Goal: Information Seeking & Learning: Learn about a topic

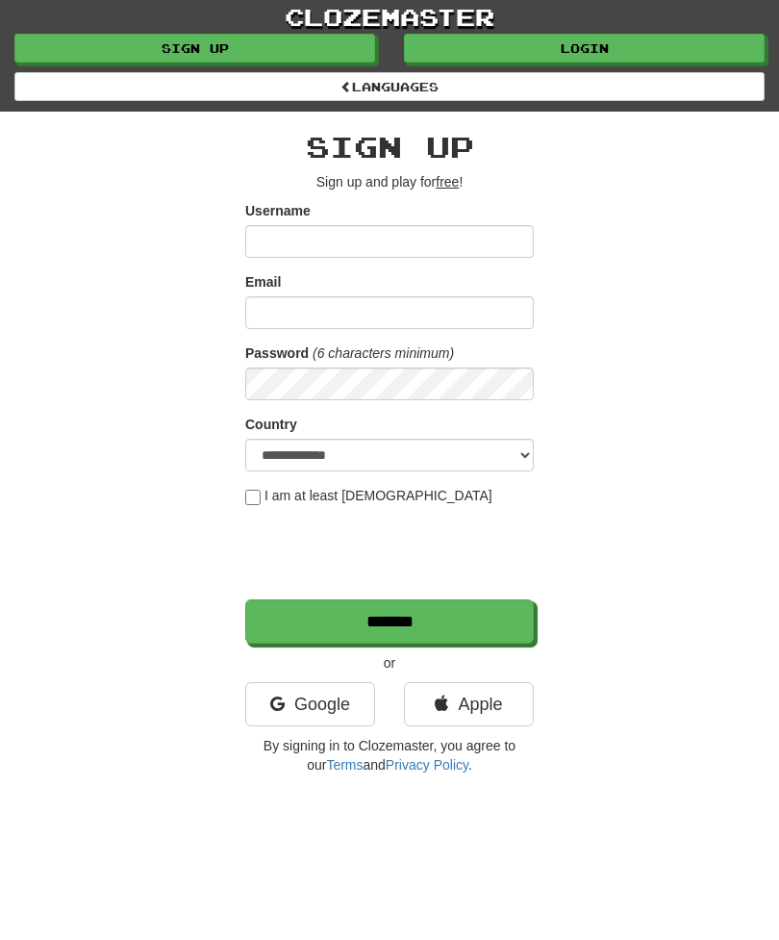
click at [611, 42] on link "Login" at bounding box center [584, 48] width 361 height 29
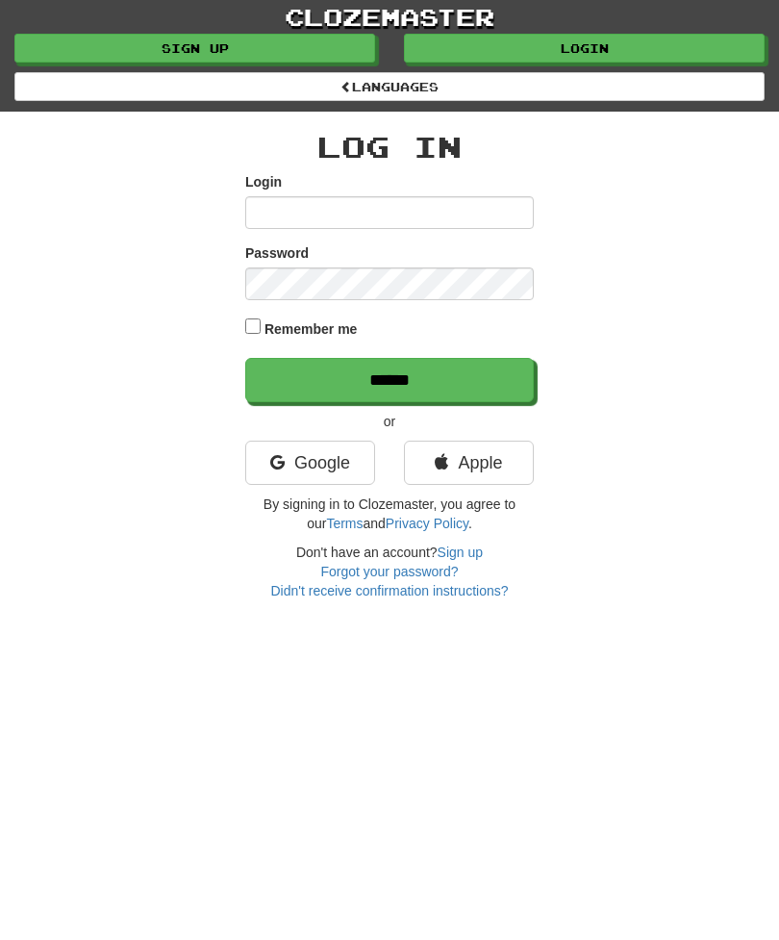
click at [596, 44] on link "Login" at bounding box center [584, 48] width 361 height 29
click at [329, 455] on link "Google" at bounding box center [310, 463] width 130 height 44
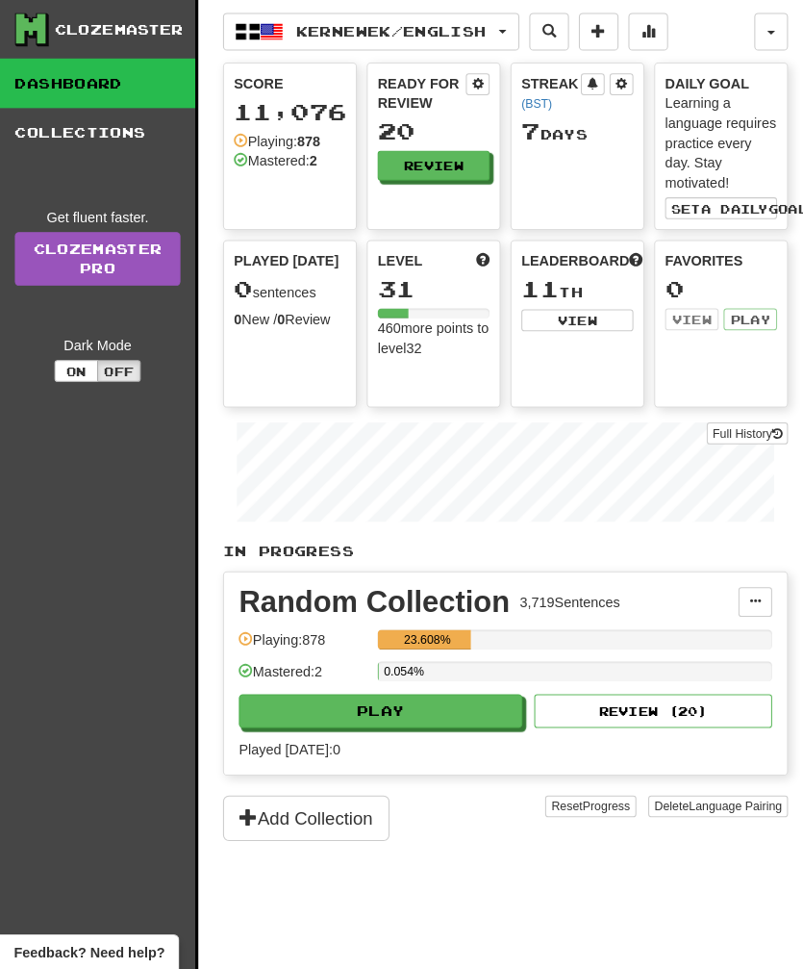
scroll to position [3, 0]
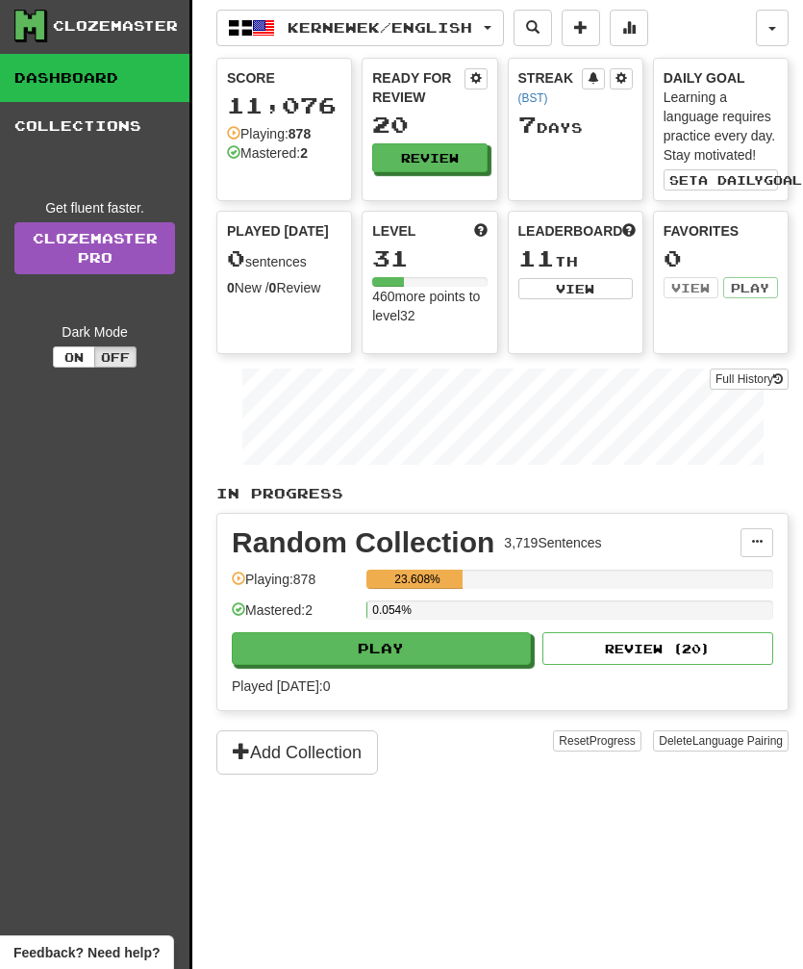
click at [429, 646] on button "Play" at bounding box center [381, 648] width 299 height 33
select select "**"
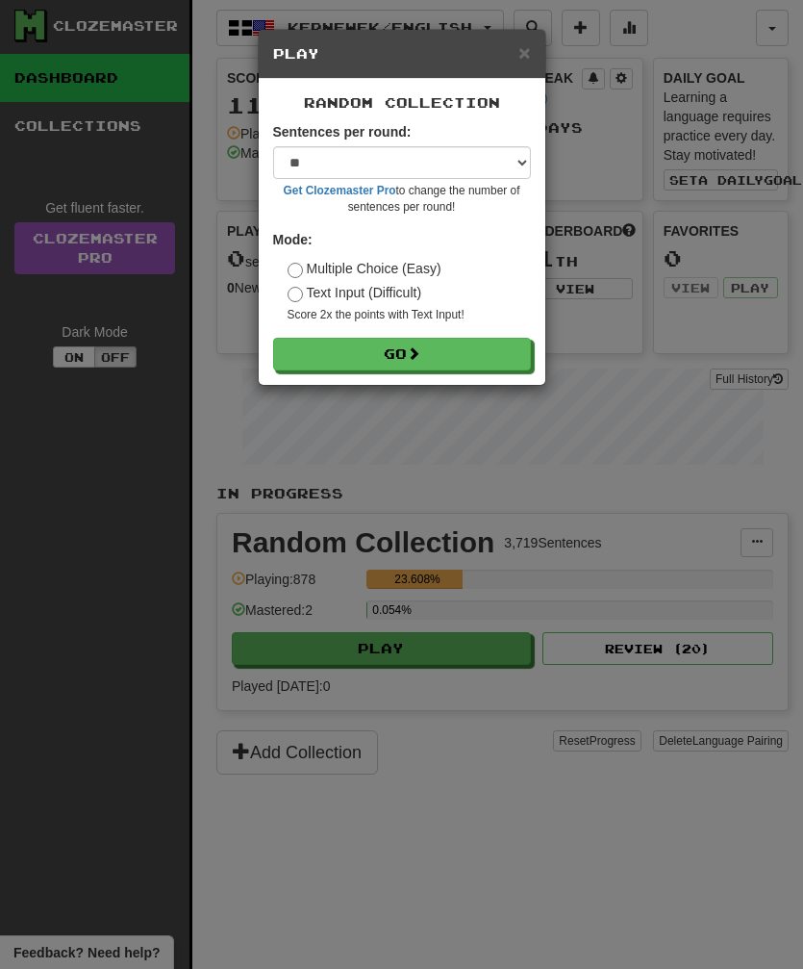
click at [395, 353] on button "Go" at bounding box center [402, 354] width 258 height 33
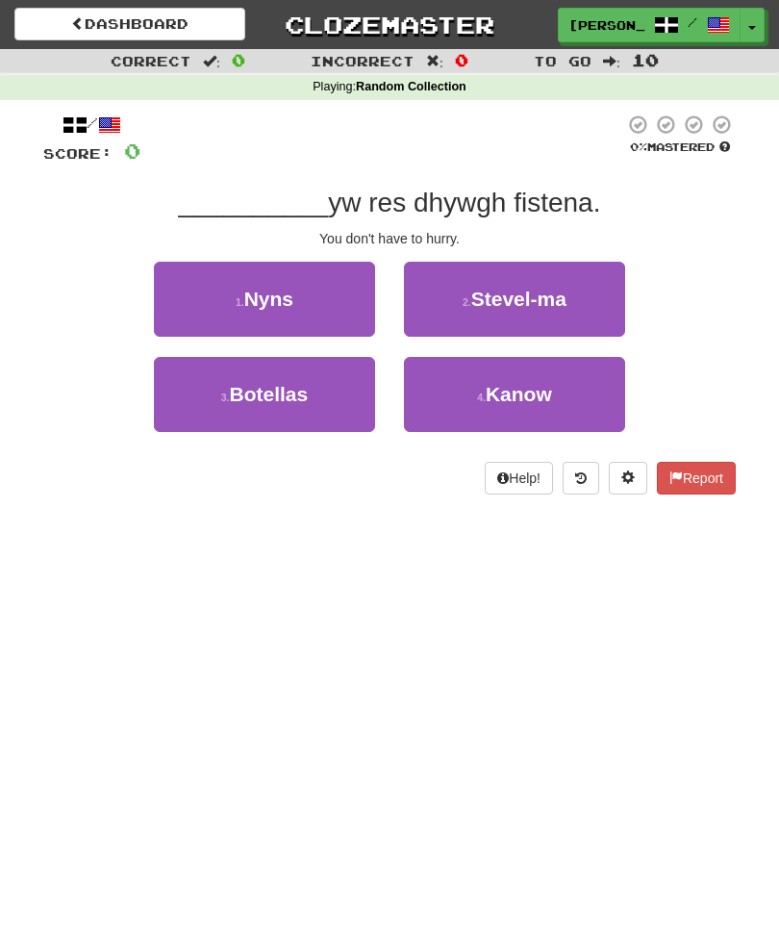
click at [301, 289] on button "1 . Nyns" at bounding box center [264, 299] width 221 height 75
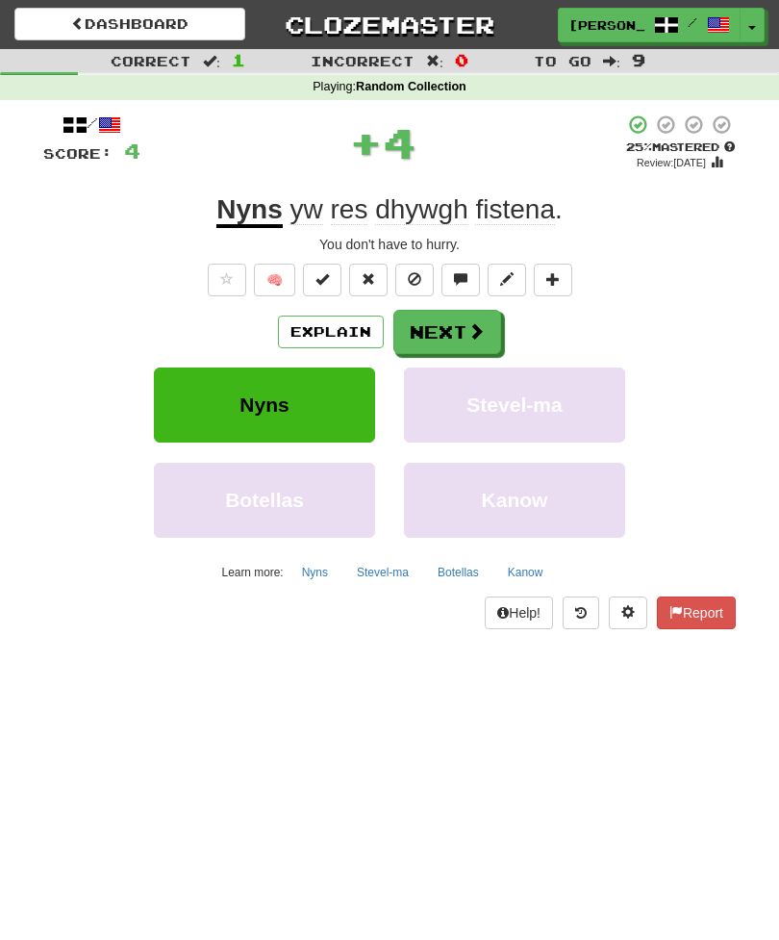
click at [458, 325] on button "Next" at bounding box center [448, 332] width 108 height 44
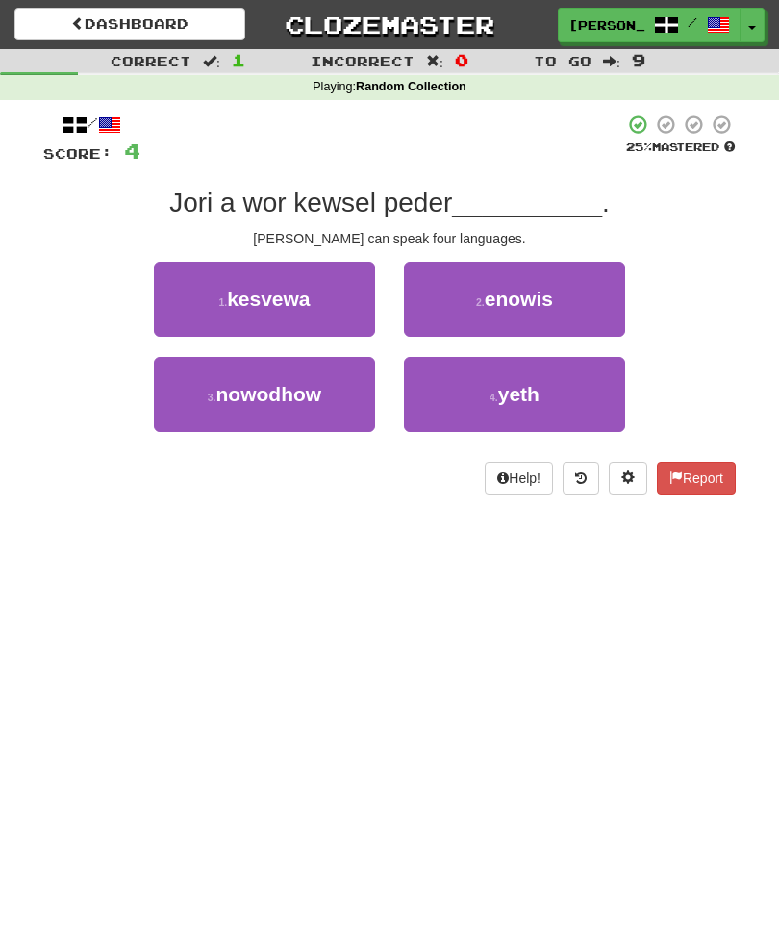
click at [292, 290] on span "kesvewa" at bounding box center [268, 299] width 83 height 22
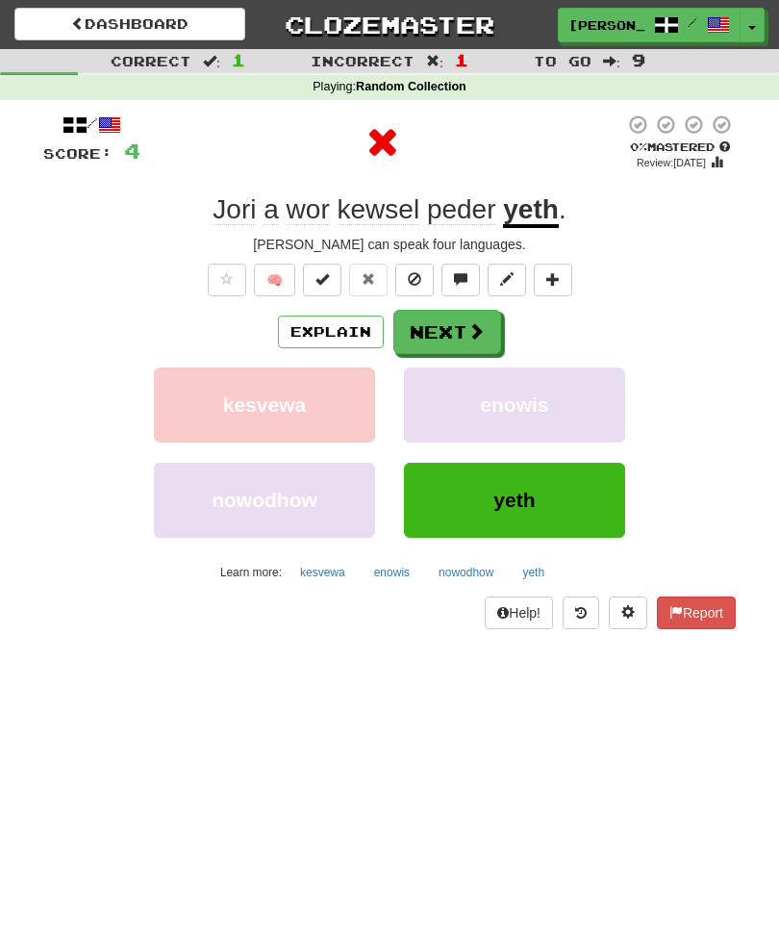
click at [470, 327] on span at bounding box center [476, 330] width 17 height 17
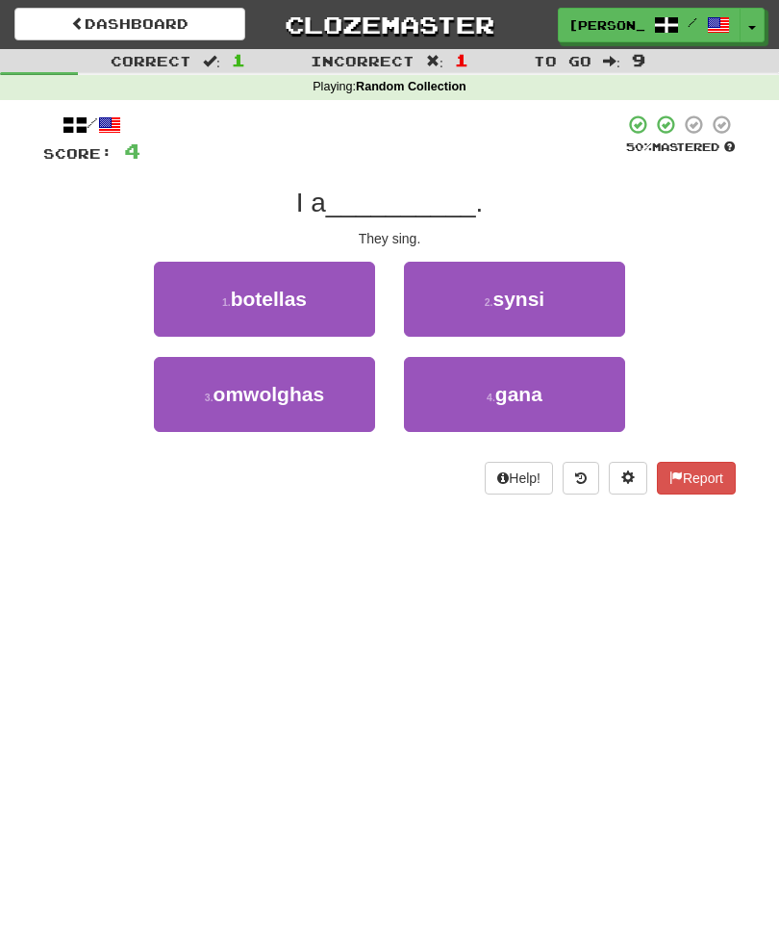
click at [547, 386] on button "4 . gana" at bounding box center [514, 394] width 221 height 75
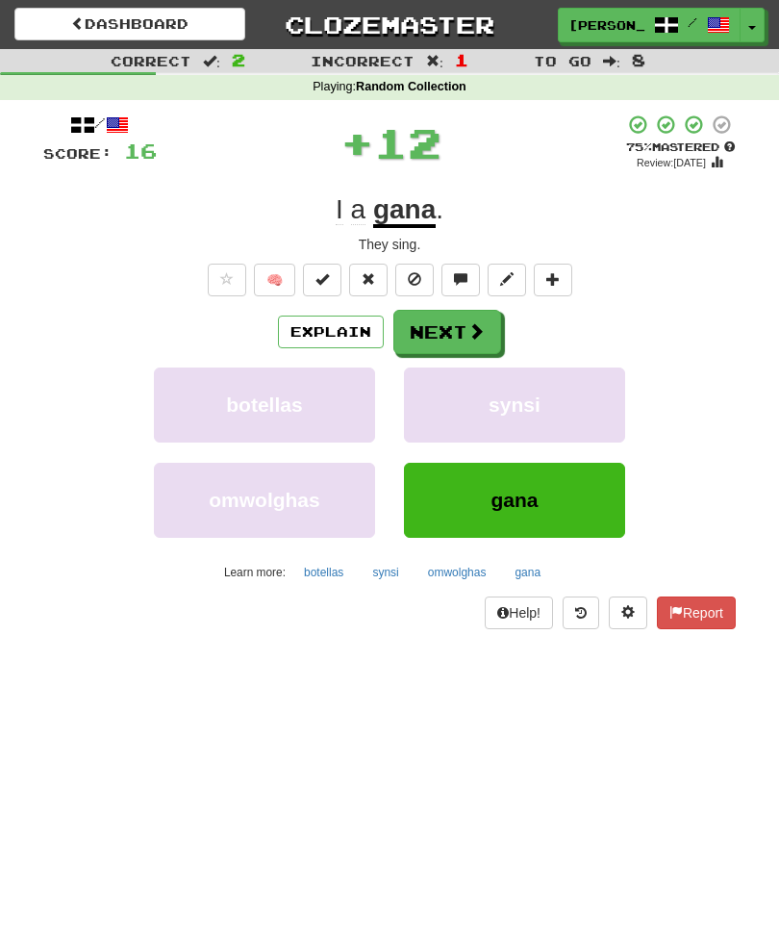
click at [457, 339] on button "Next" at bounding box center [448, 332] width 108 height 44
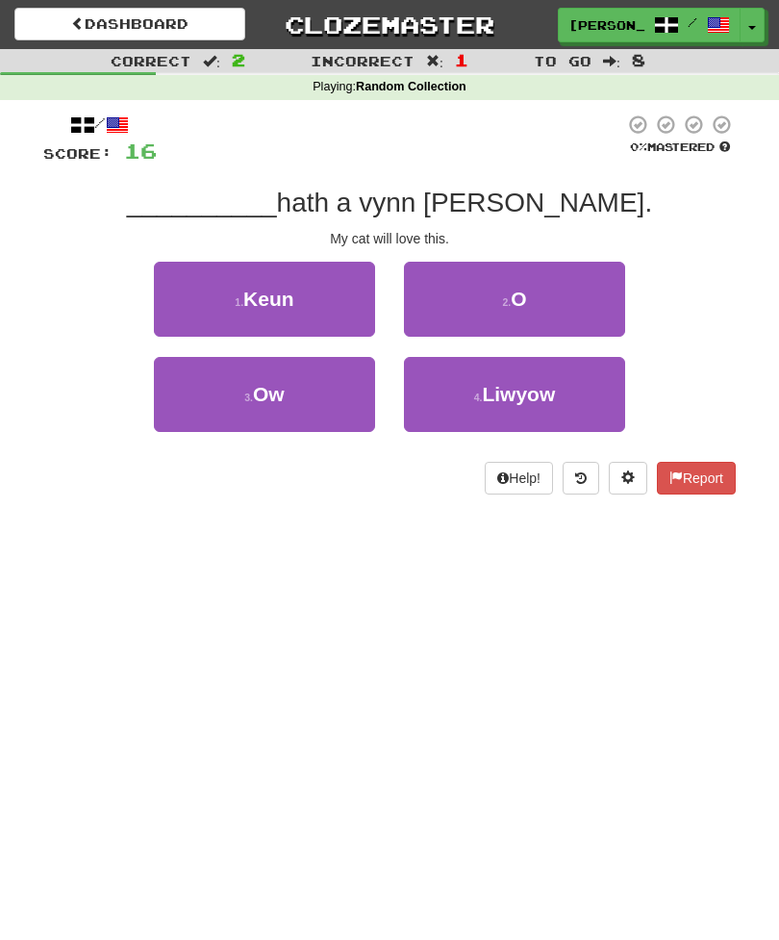
click at [323, 389] on button "3 . Ow" at bounding box center [264, 394] width 221 height 75
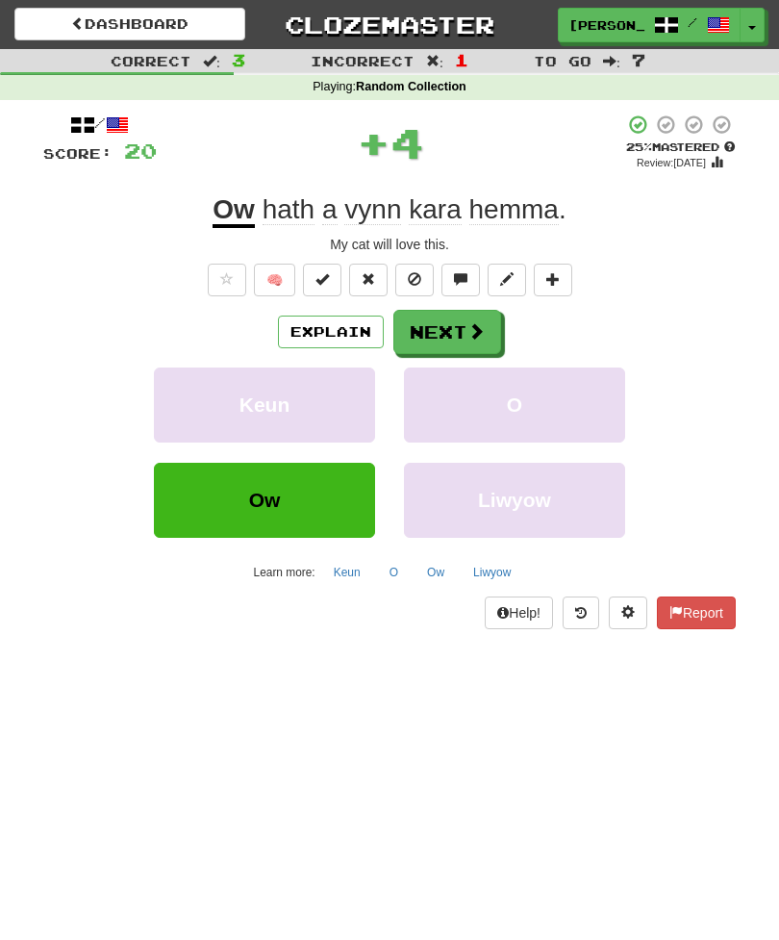
click at [445, 333] on button "Next" at bounding box center [448, 332] width 108 height 44
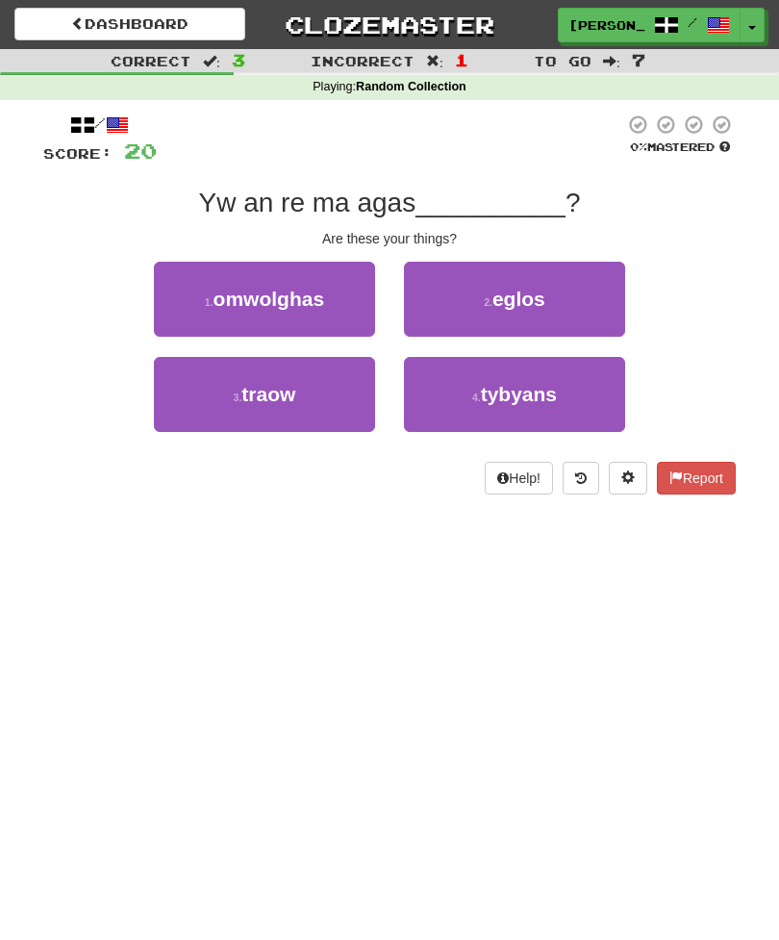
click at [311, 391] on button "3 . traow" at bounding box center [264, 394] width 221 height 75
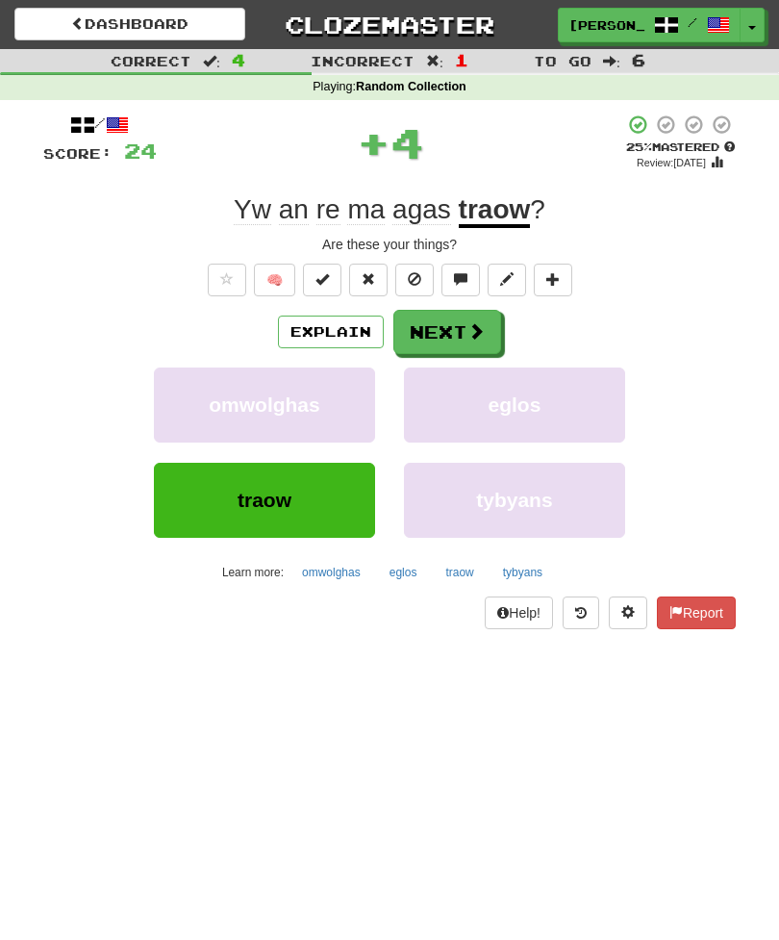
click at [458, 325] on button "Next" at bounding box center [448, 332] width 108 height 44
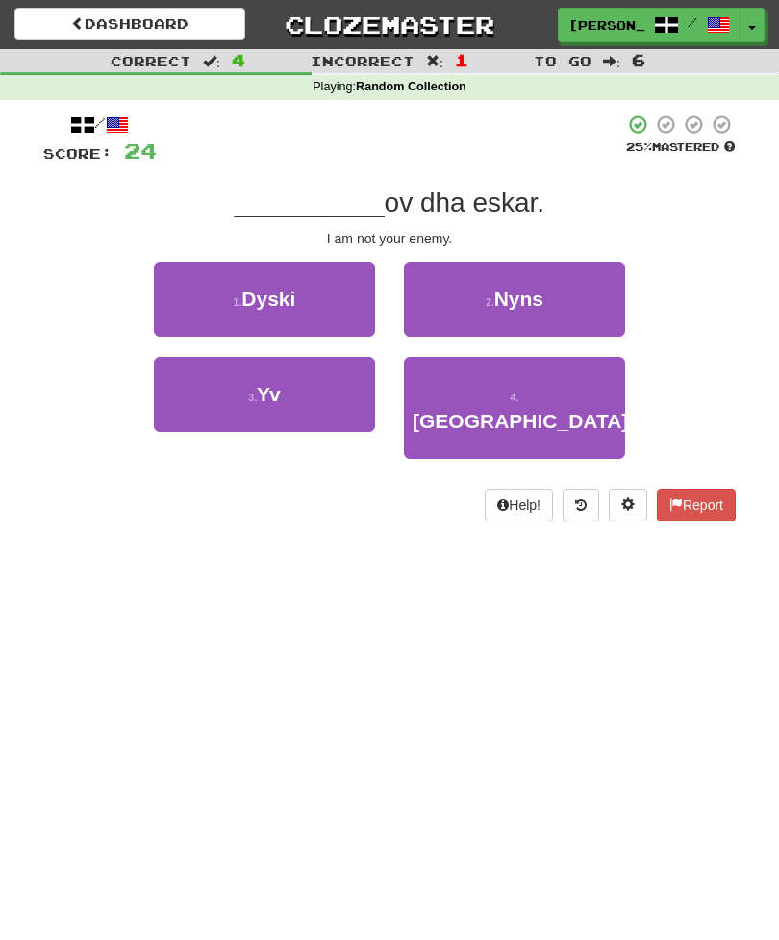
click at [293, 394] on button "3 . Yv" at bounding box center [264, 394] width 221 height 75
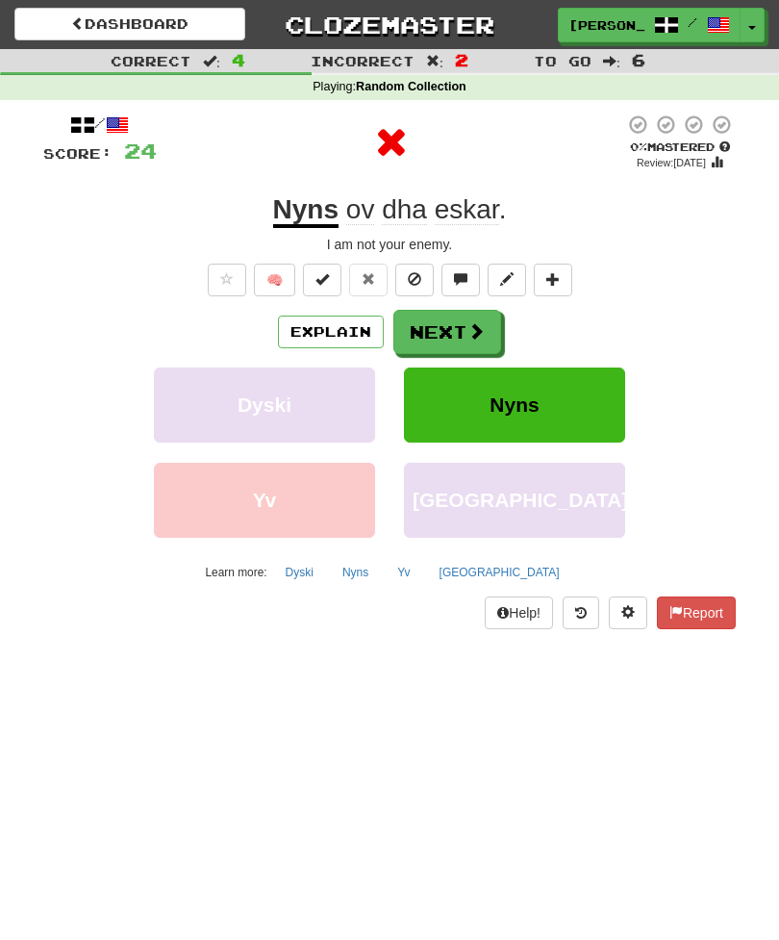
click at [462, 317] on button "Next" at bounding box center [448, 332] width 108 height 44
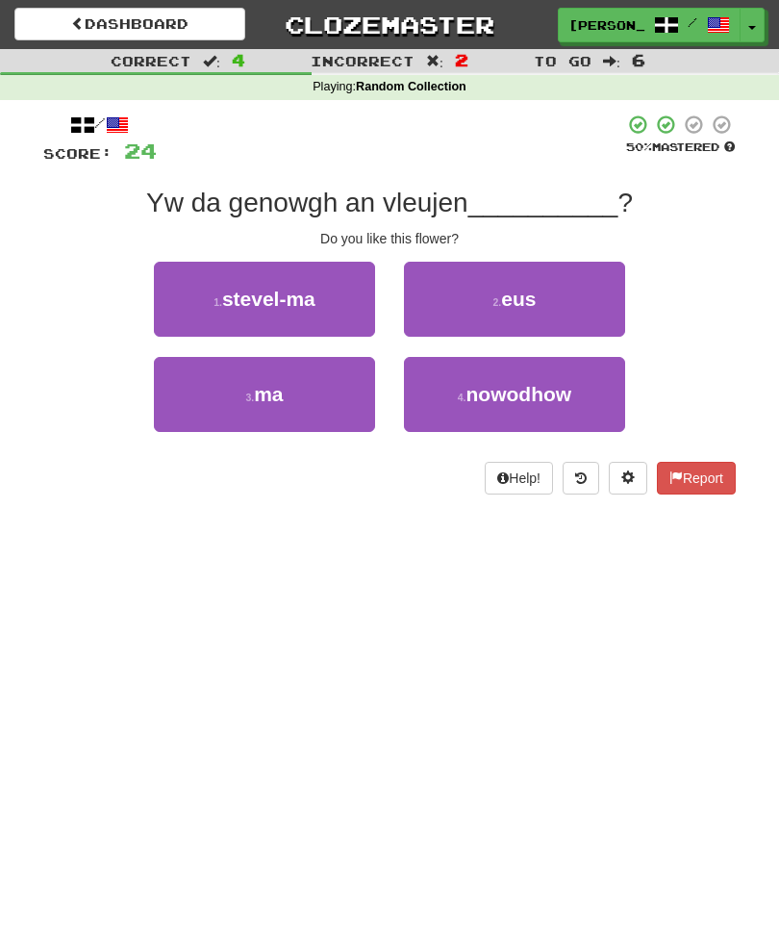
click at [304, 379] on button "3 . ma" at bounding box center [264, 394] width 221 height 75
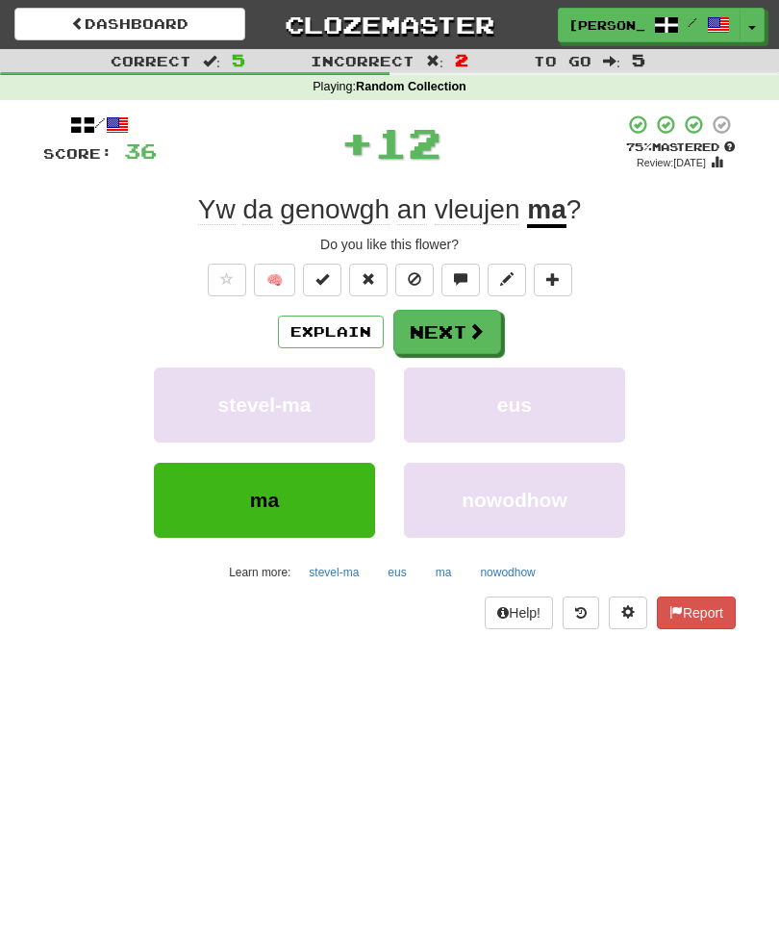
click at [469, 314] on button "Next" at bounding box center [448, 332] width 108 height 44
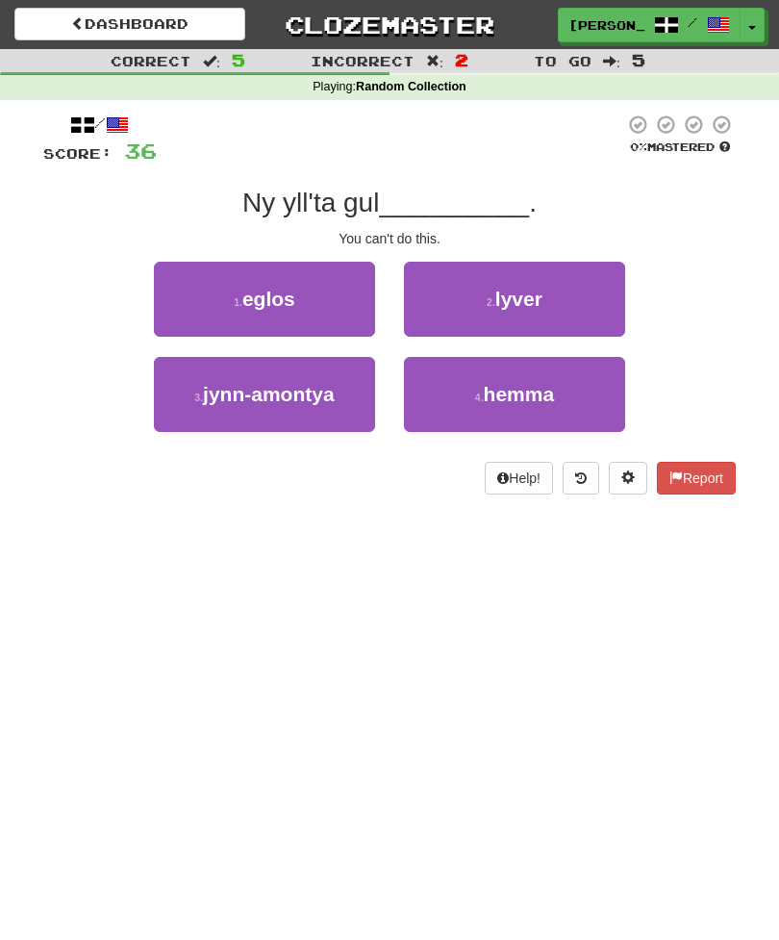
click at [525, 390] on span "hemma" at bounding box center [519, 394] width 71 height 22
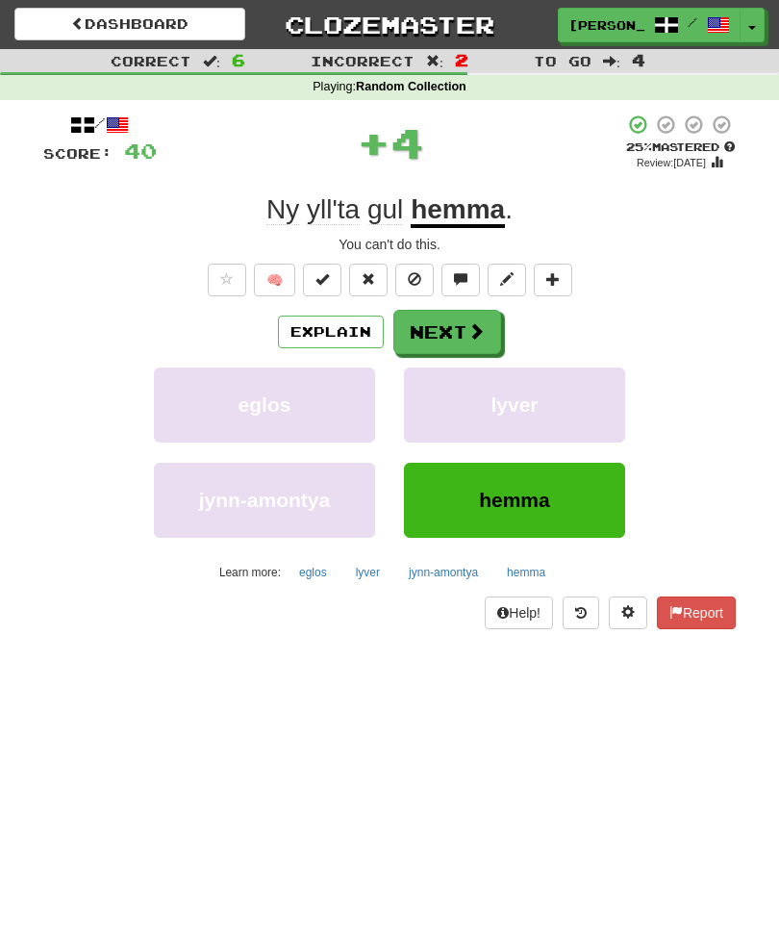
click at [464, 328] on button "Next" at bounding box center [448, 332] width 108 height 44
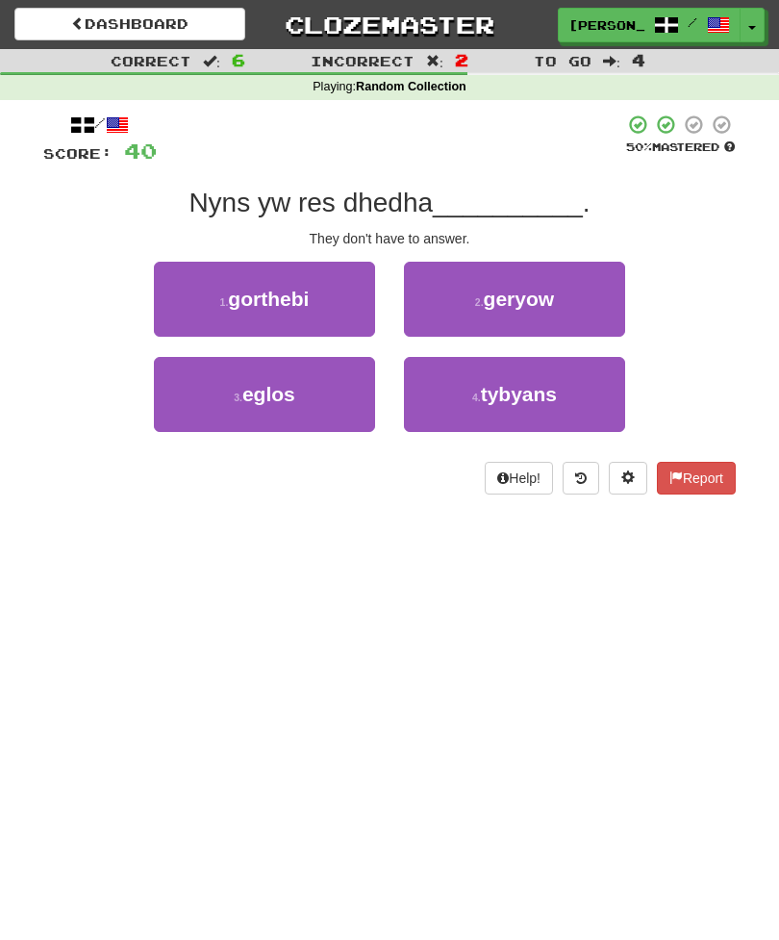
click at [315, 300] on button "1 . gorthebi" at bounding box center [264, 299] width 221 height 75
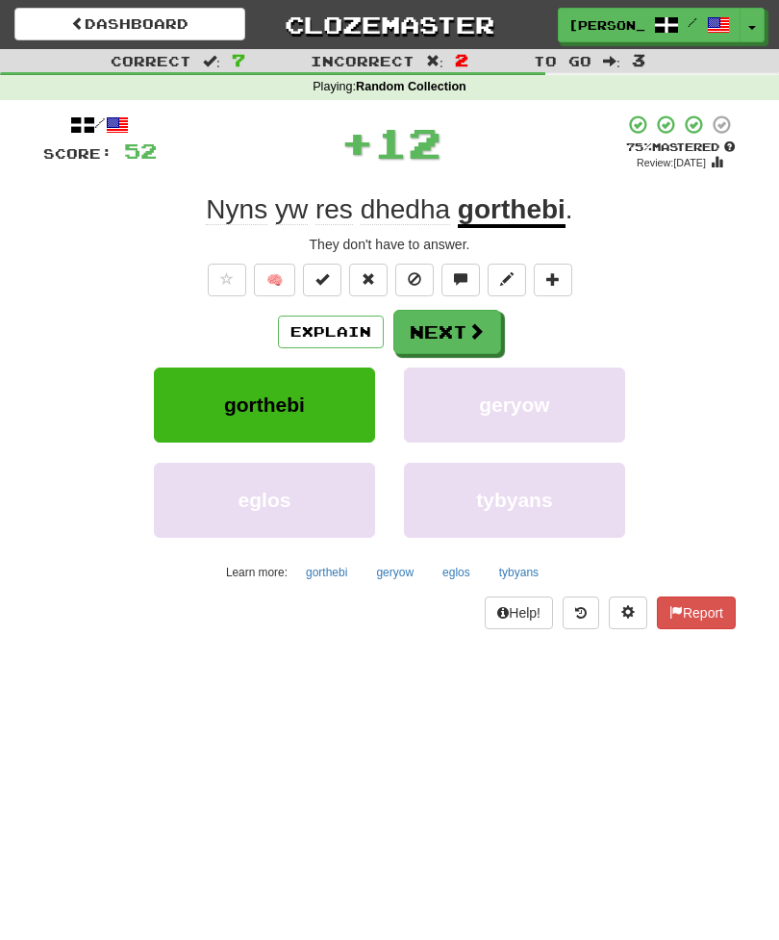
click at [470, 322] on span at bounding box center [476, 330] width 17 height 17
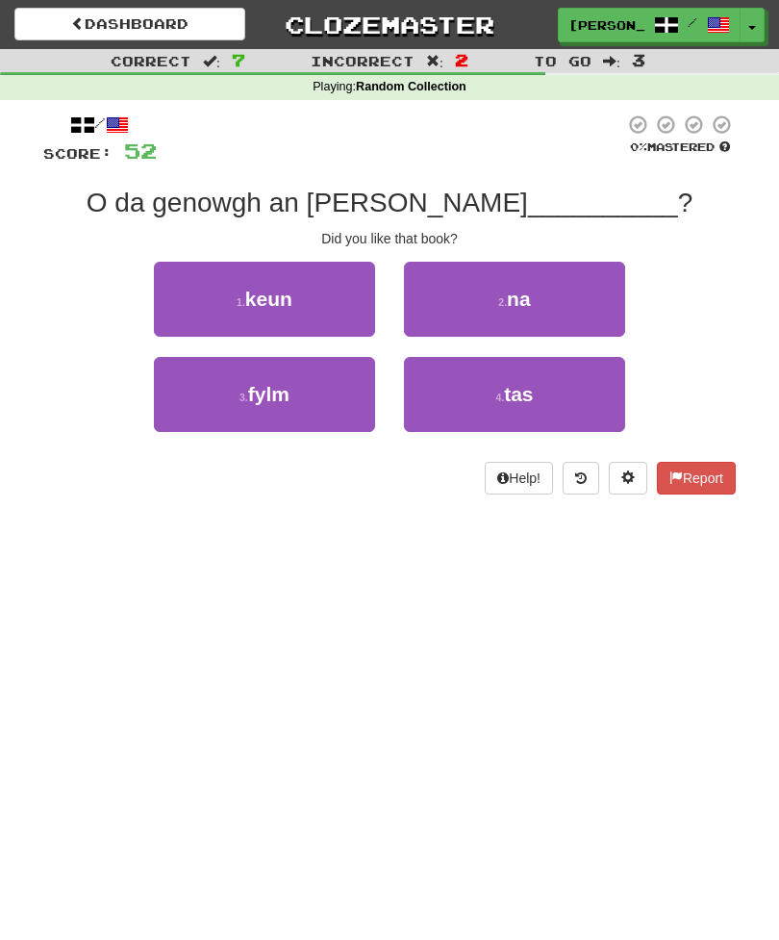
click at [543, 286] on button "2 . na" at bounding box center [514, 299] width 221 height 75
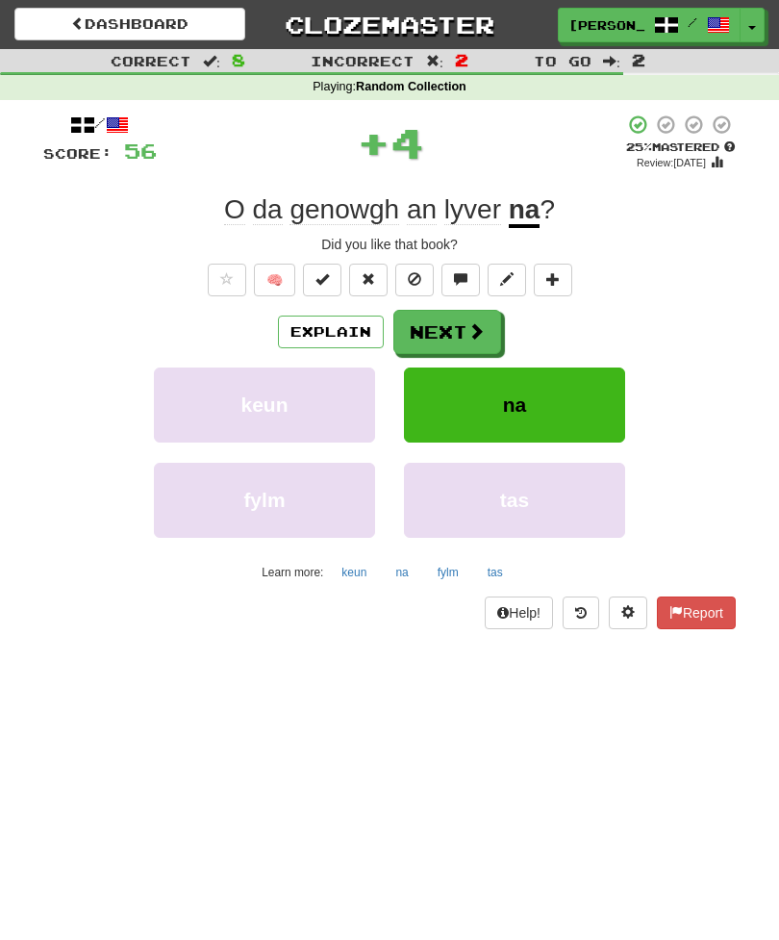
click at [477, 323] on span at bounding box center [476, 330] width 17 height 17
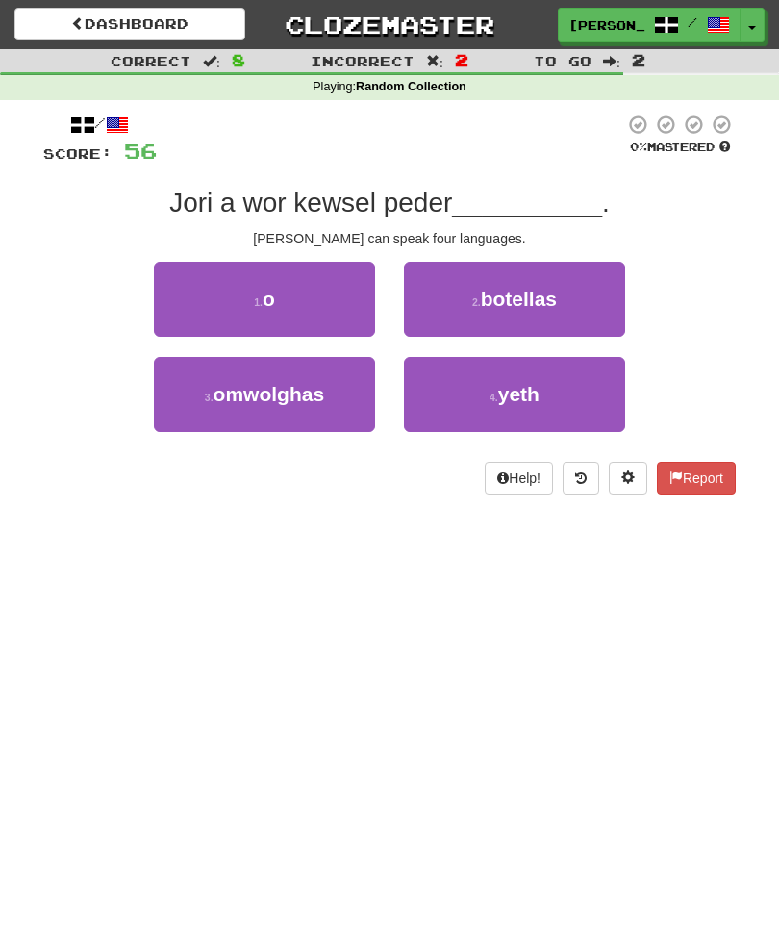
click at [498, 396] on small "4 ." at bounding box center [494, 398] width 9 height 12
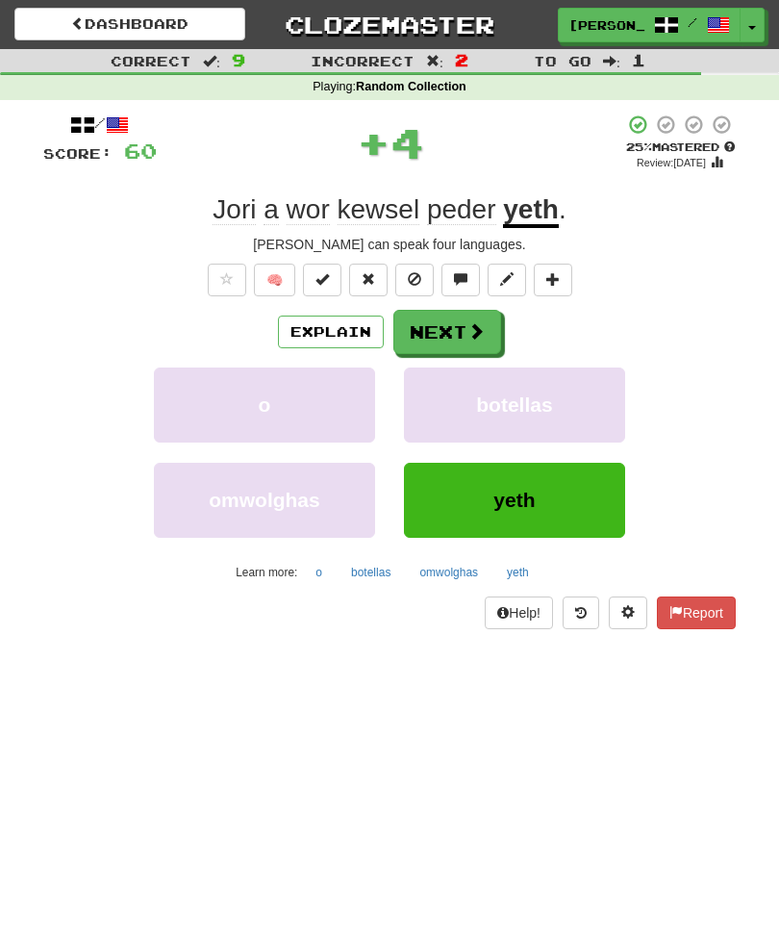
click at [465, 321] on button "Next" at bounding box center [448, 332] width 108 height 44
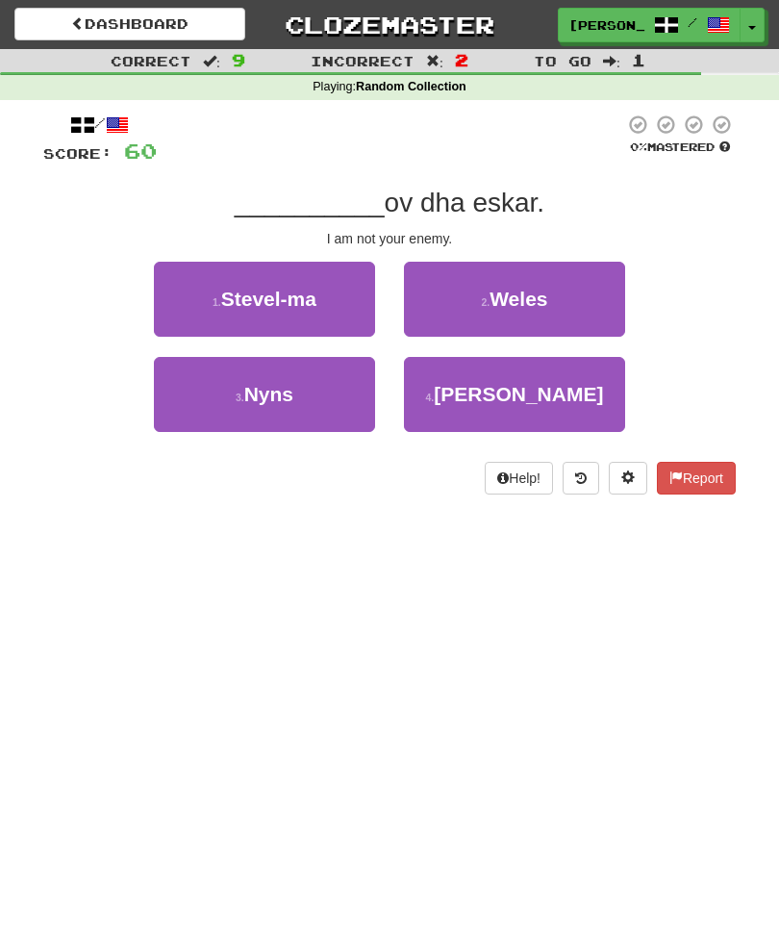
click at [306, 398] on button "3 . Nyns" at bounding box center [264, 394] width 221 height 75
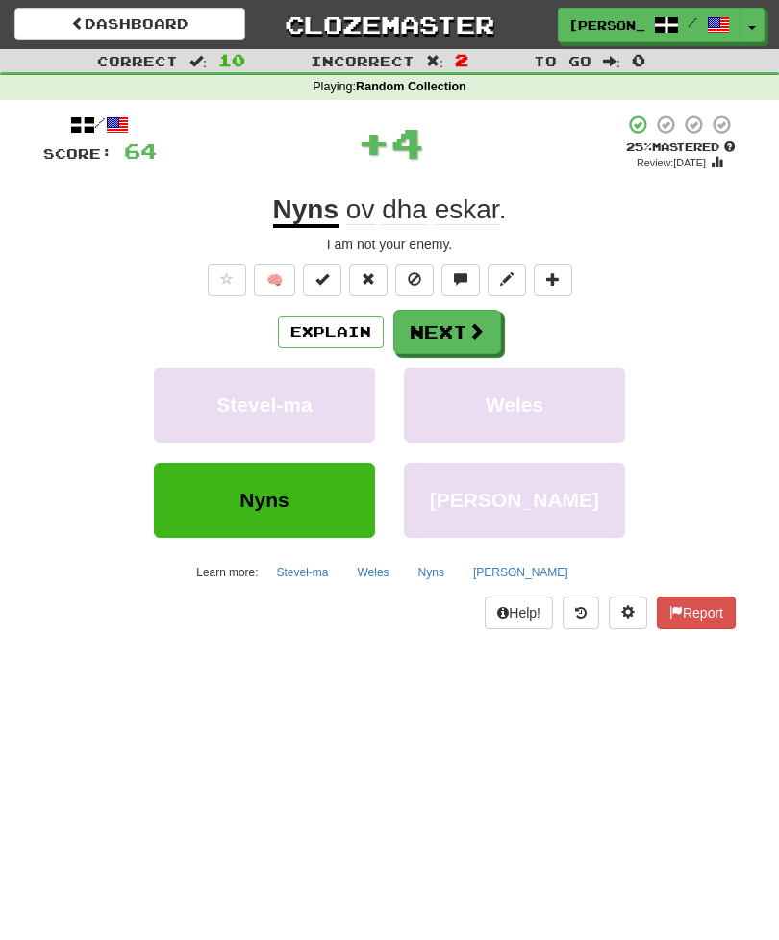
click at [456, 327] on button "Next" at bounding box center [448, 332] width 108 height 44
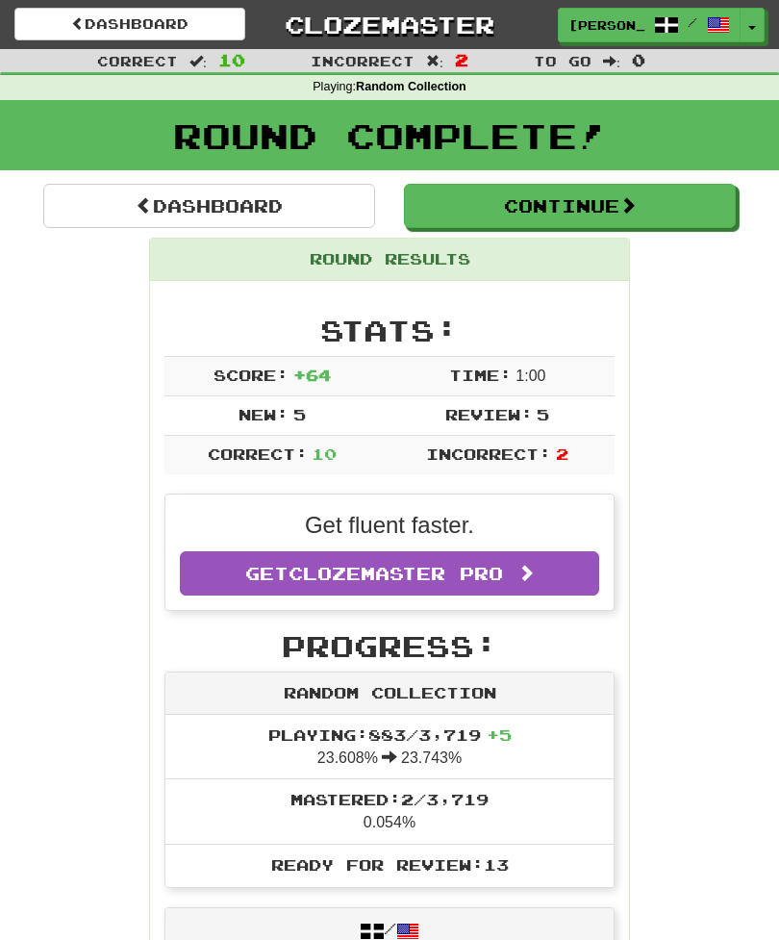
click at [574, 202] on button "Continue" at bounding box center [570, 206] width 332 height 44
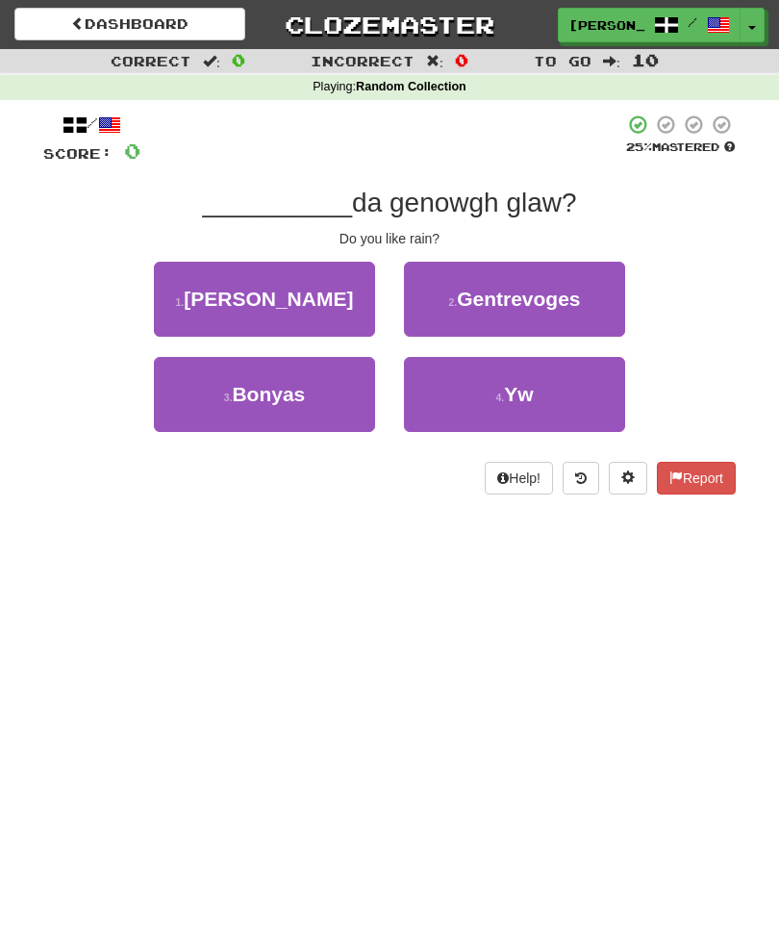
click at [544, 390] on button "4 . Yw" at bounding box center [514, 394] width 221 height 75
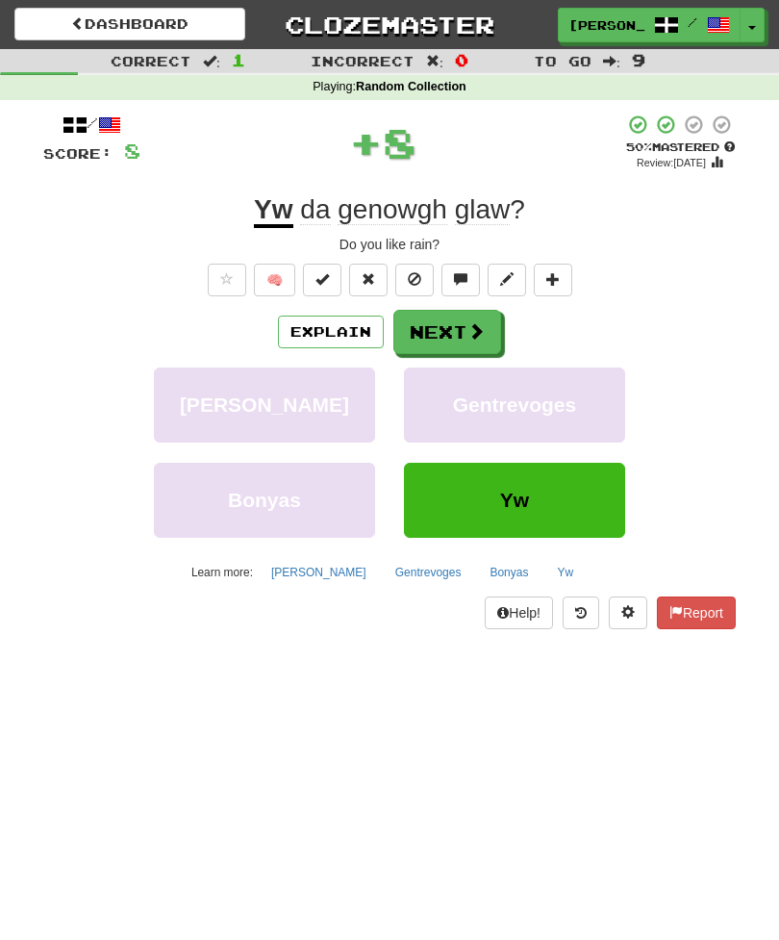
click at [473, 324] on span at bounding box center [476, 330] width 17 height 17
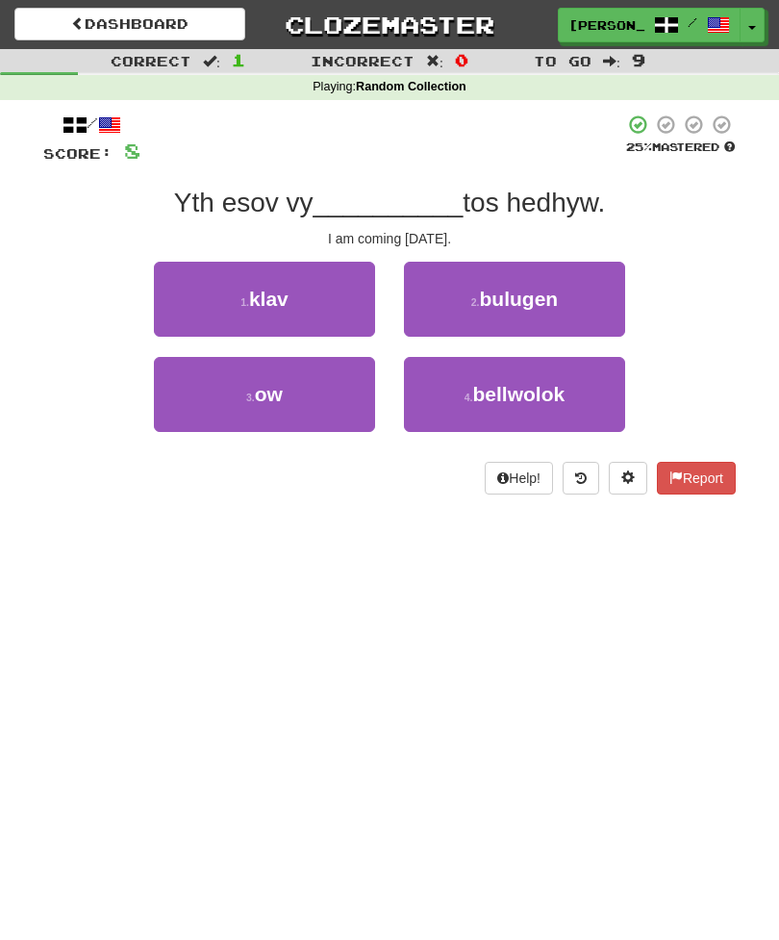
click at [307, 389] on button "3 . ow" at bounding box center [264, 394] width 221 height 75
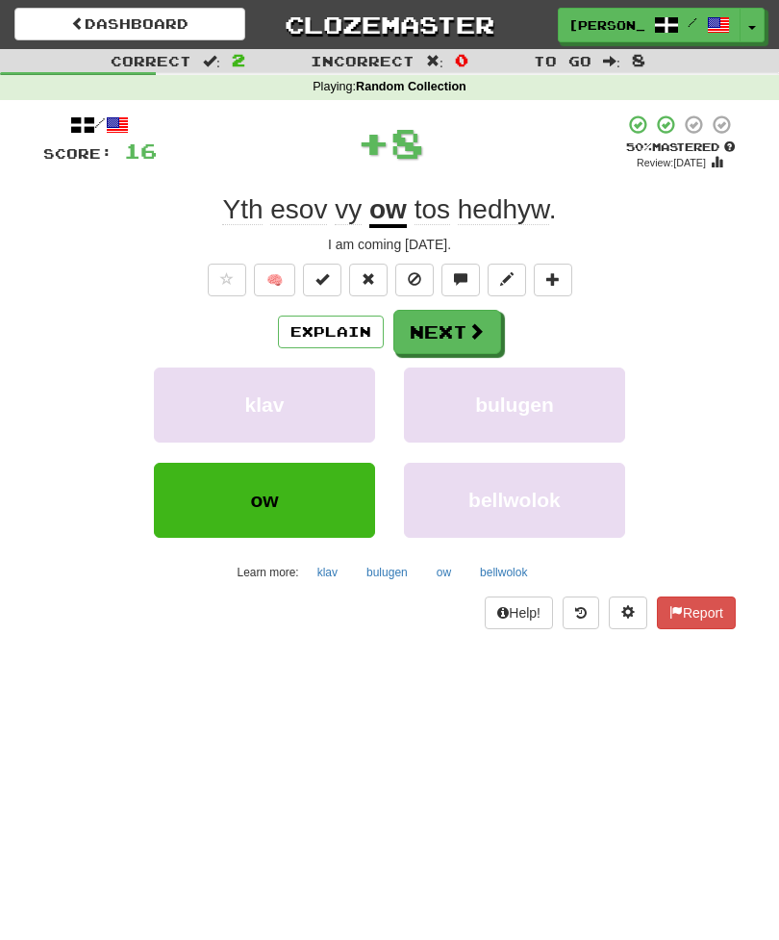
click at [449, 319] on button "Next" at bounding box center [448, 332] width 108 height 44
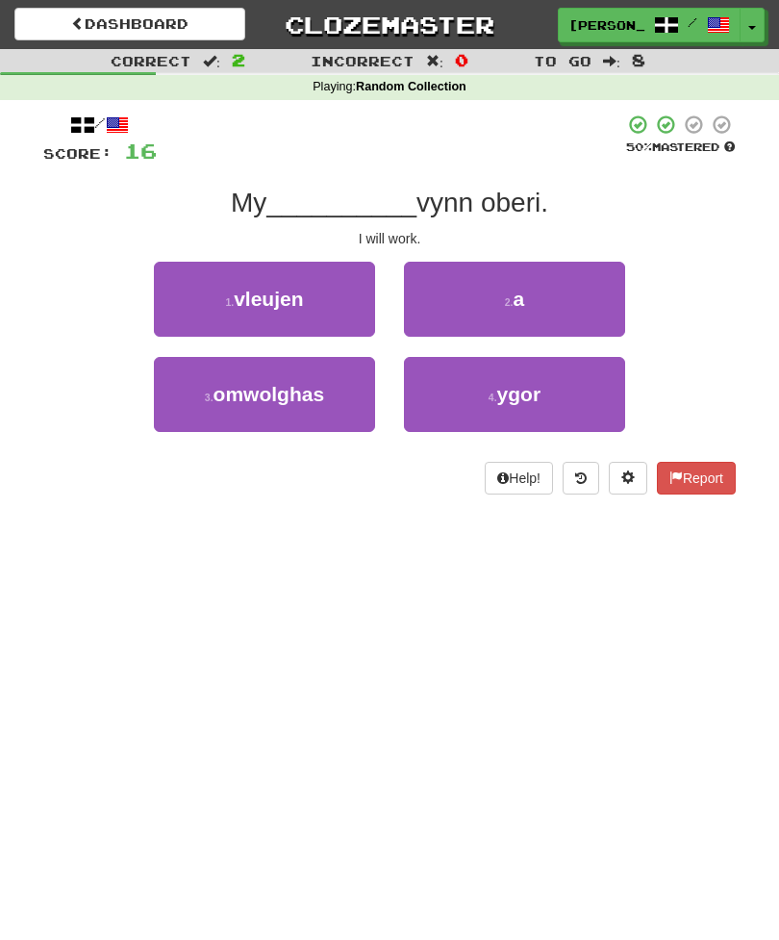
click at [535, 294] on button "2 . a" at bounding box center [514, 299] width 221 height 75
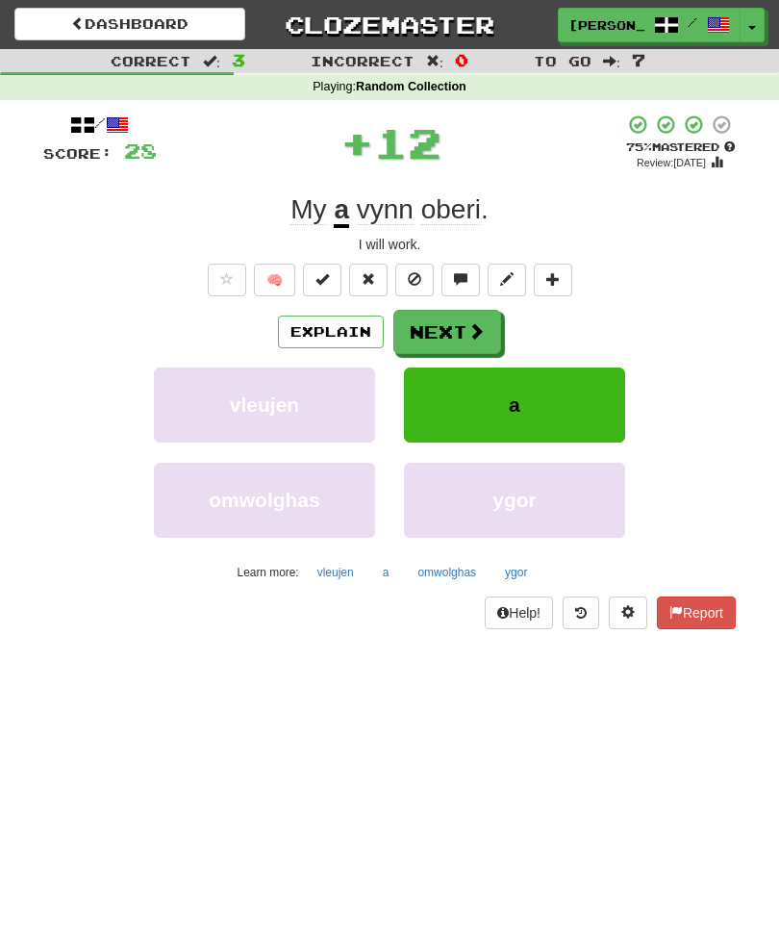
click at [469, 323] on span at bounding box center [476, 330] width 17 height 17
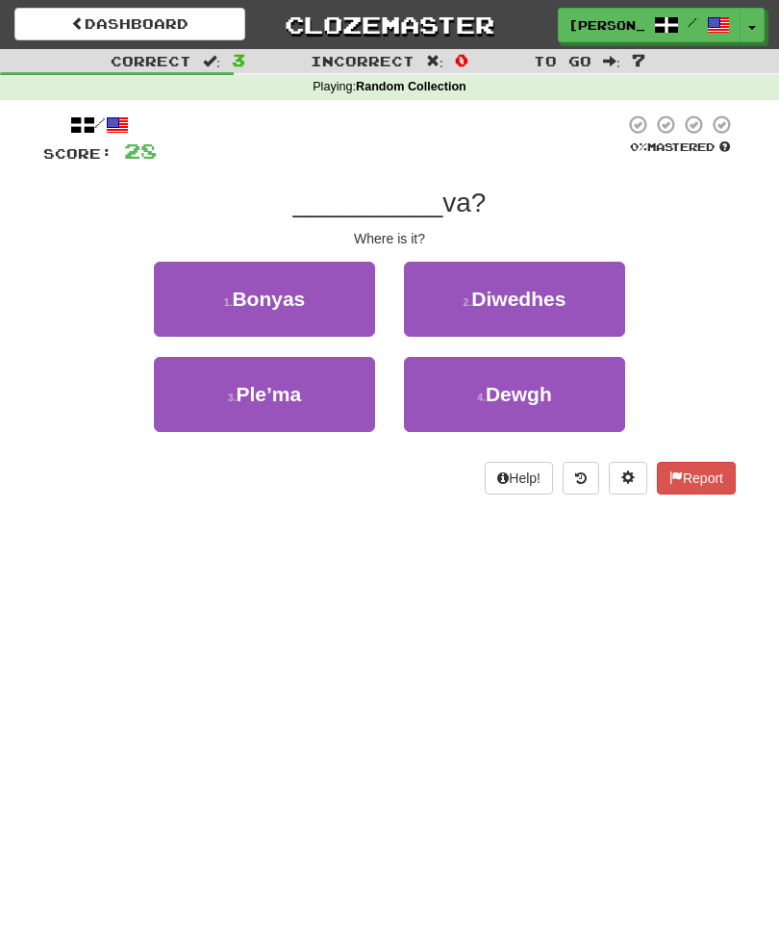
click at [303, 396] on button "3 . Ple’ma" at bounding box center [264, 394] width 221 height 75
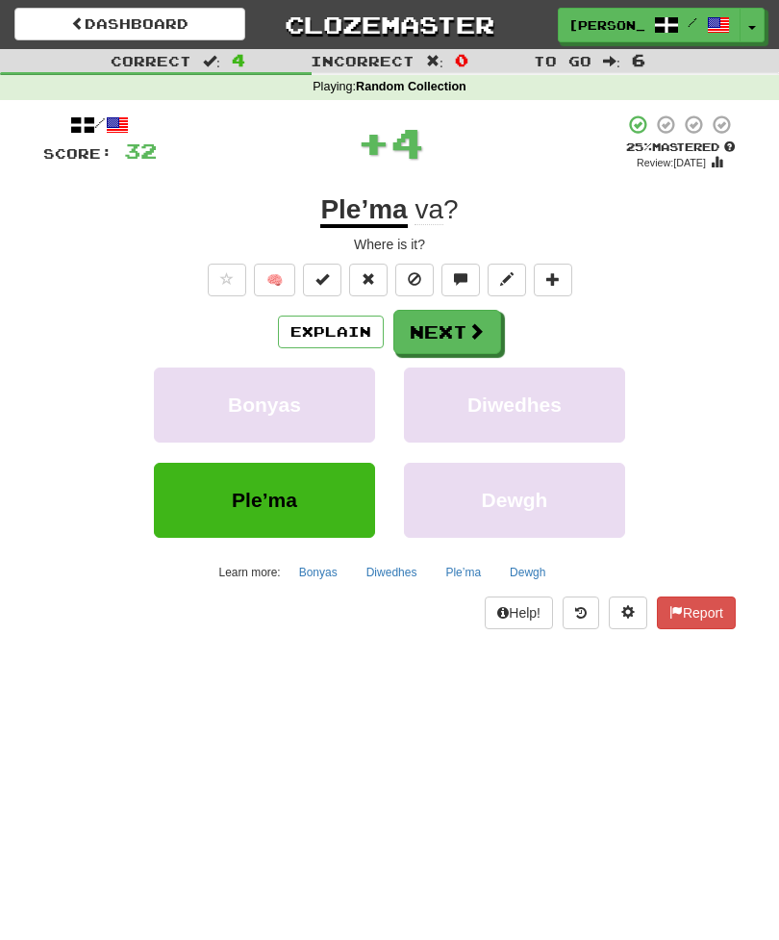
click at [446, 325] on button "Next" at bounding box center [448, 332] width 108 height 44
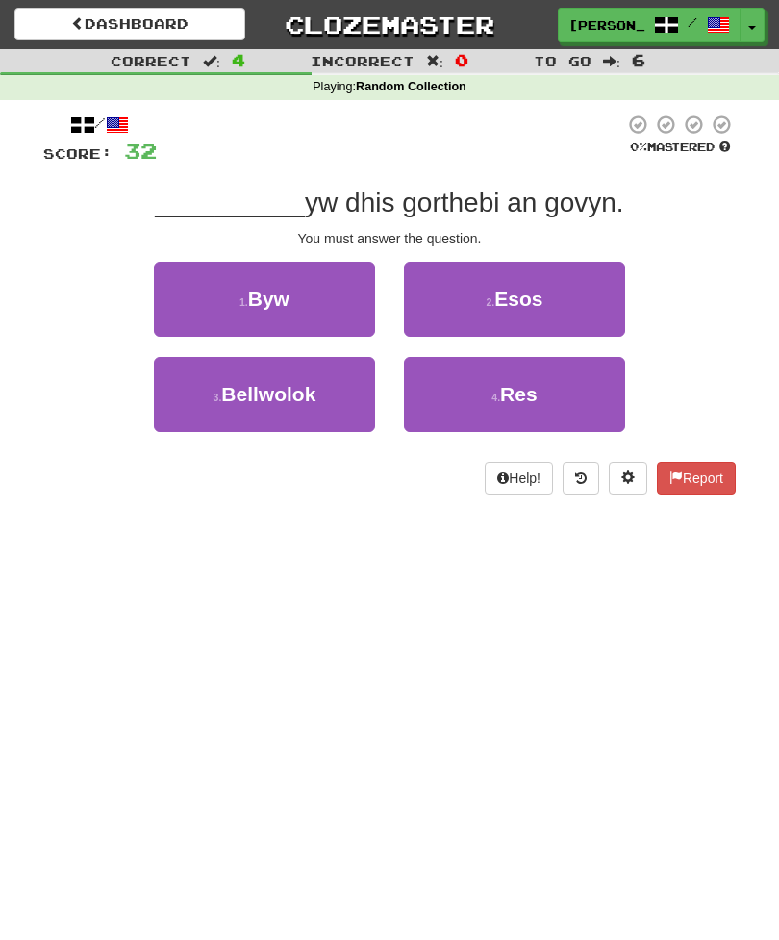
click at [513, 391] on span "Res" at bounding box center [519, 394] width 38 height 22
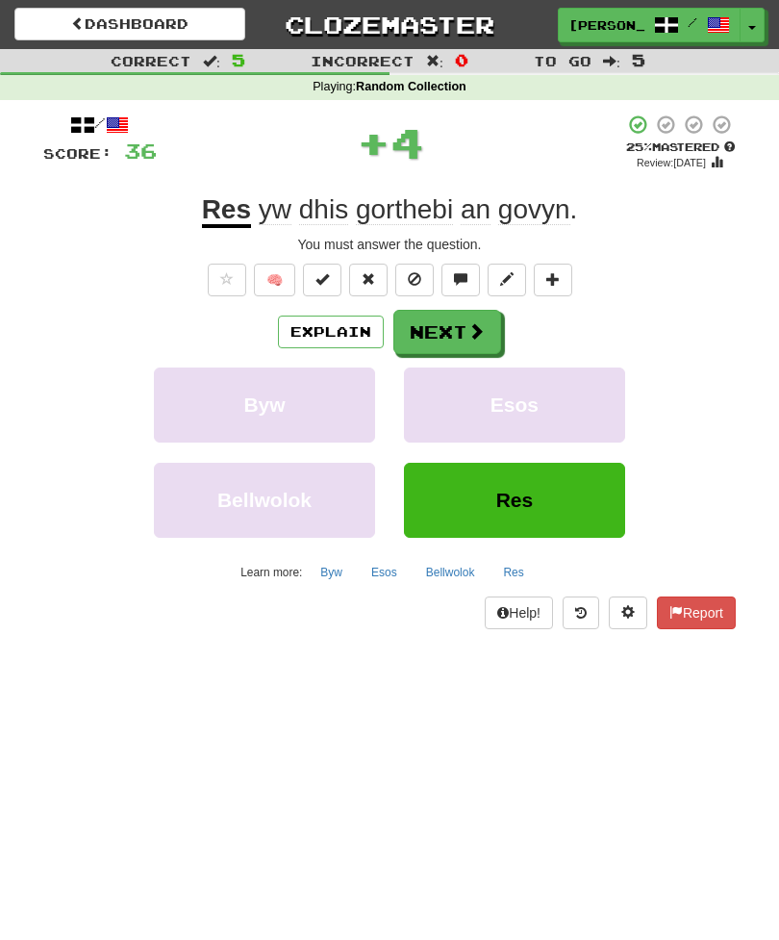
click at [472, 327] on span at bounding box center [476, 330] width 17 height 17
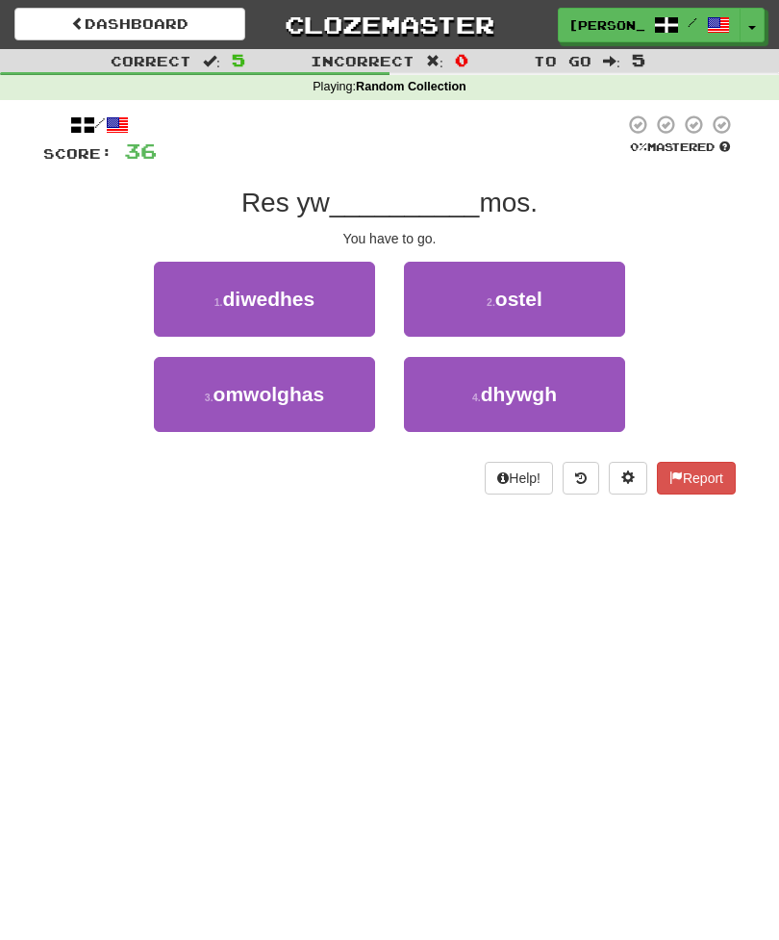
click at [536, 394] on span "dhywgh" at bounding box center [519, 394] width 76 height 22
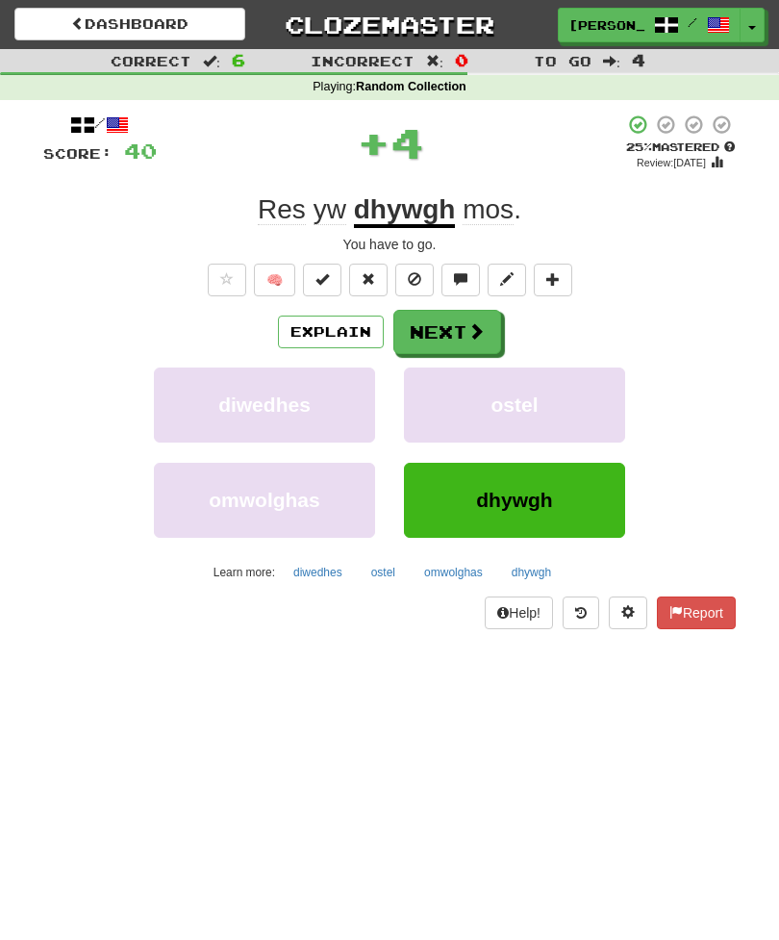
click at [460, 317] on button "Next" at bounding box center [448, 332] width 108 height 44
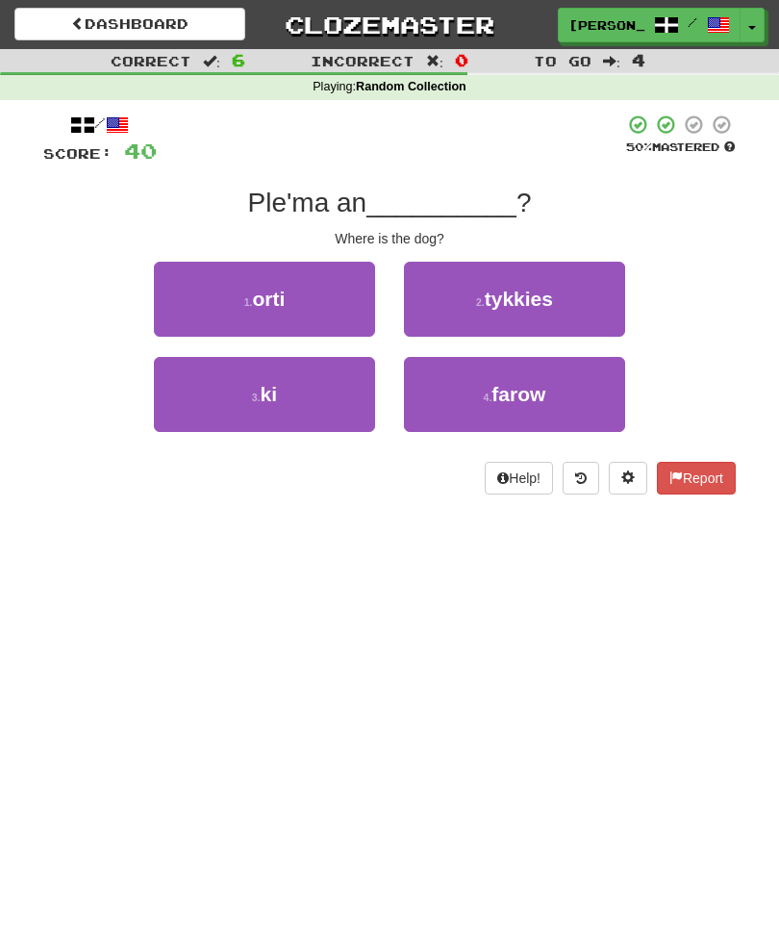
click at [284, 382] on button "3 . ki" at bounding box center [264, 394] width 221 height 75
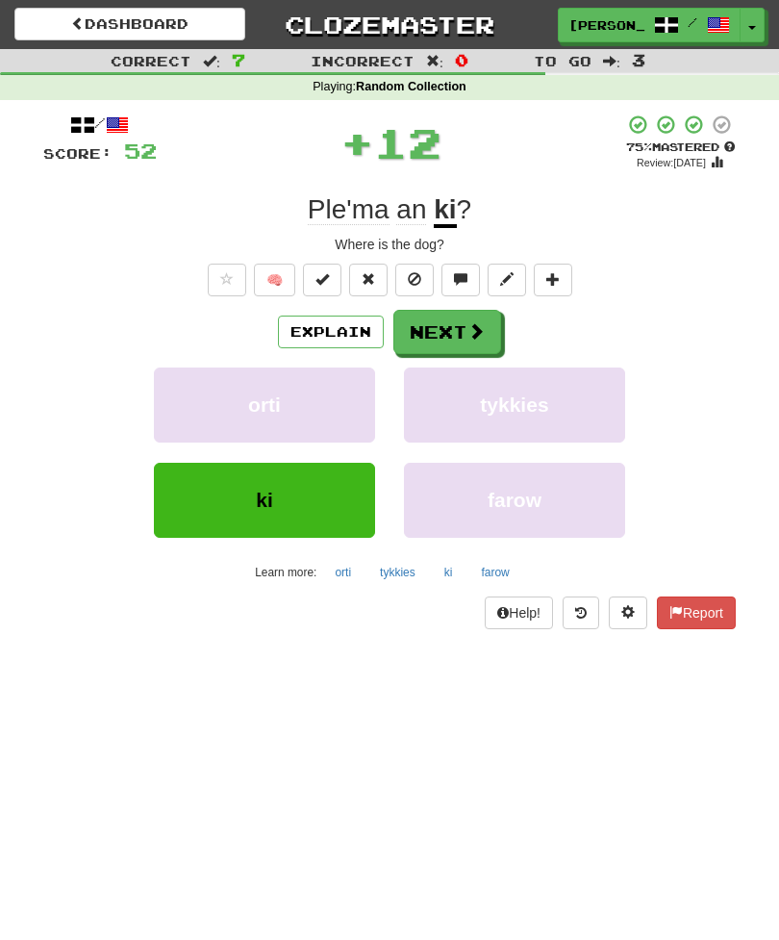
click at [472, 317] on button "Next" at bounding box center [448, 332] width 108 height 44
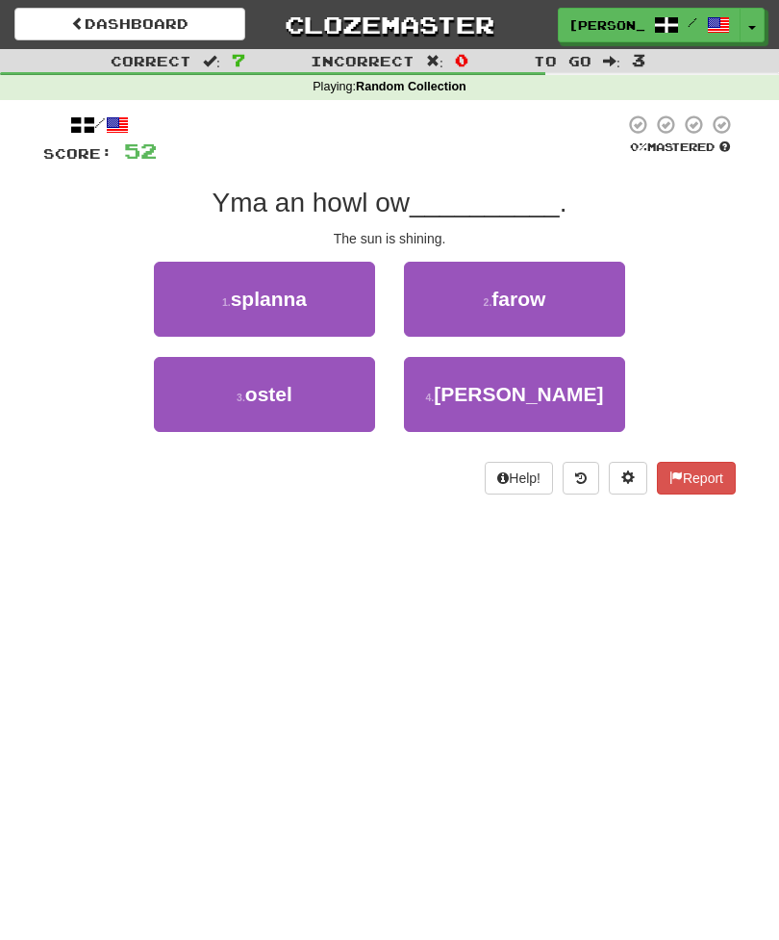
click at [301, 295] on span "splanna" at bounding box center [269, 299] width 76 height 22
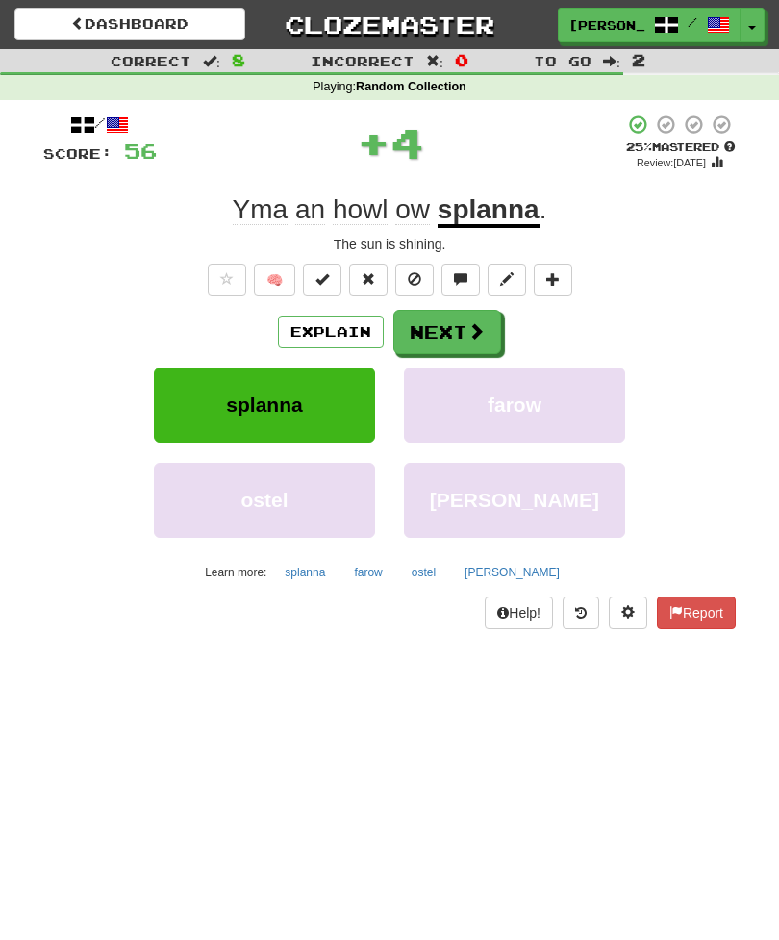
click at [458, 321] on button "Next" at bounding box center [448, 332] width 108 height 44
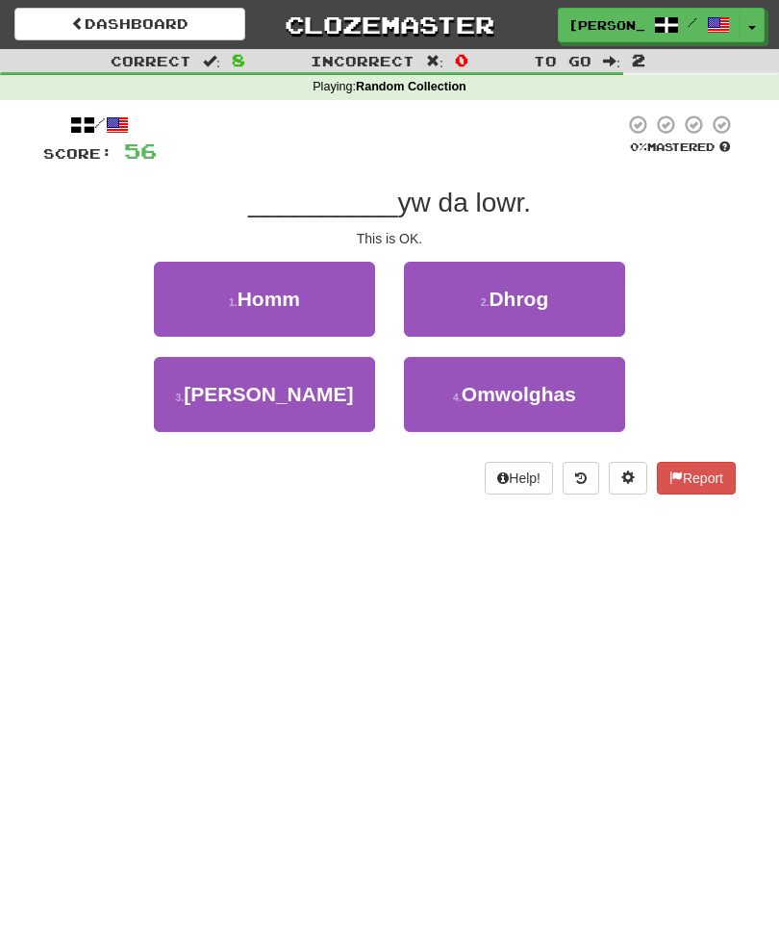
click at [309, 283] on button "1 . Homm" at bounding box center [264, 299] width 221 height 75
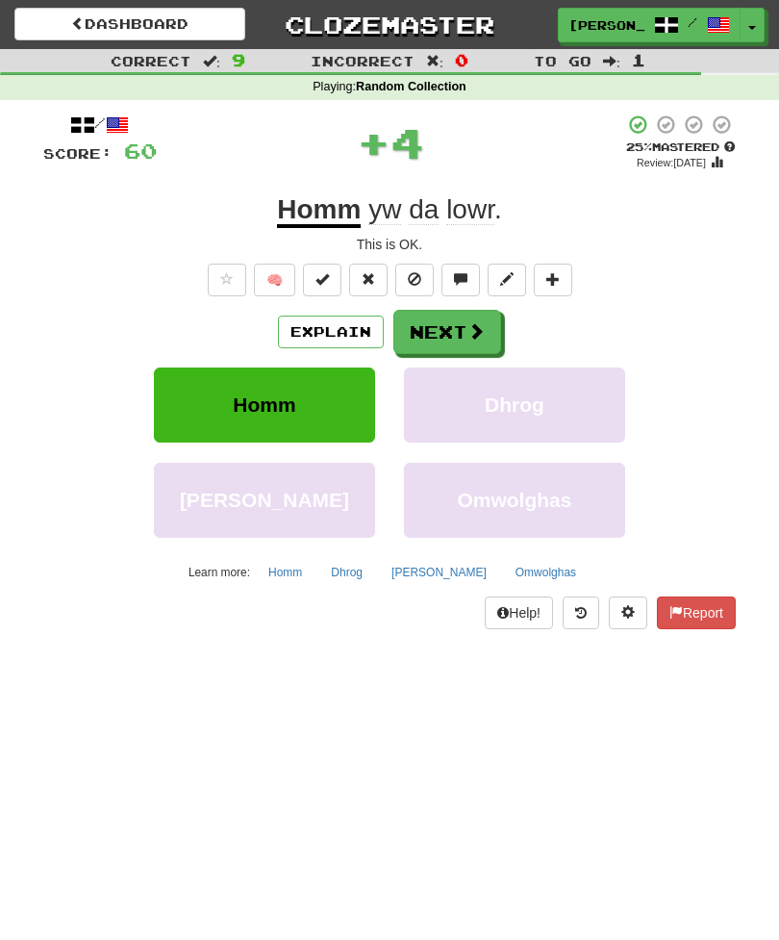
click at [437, 325] on button "Next" at bounding box center [448, 332] width 108 height 44
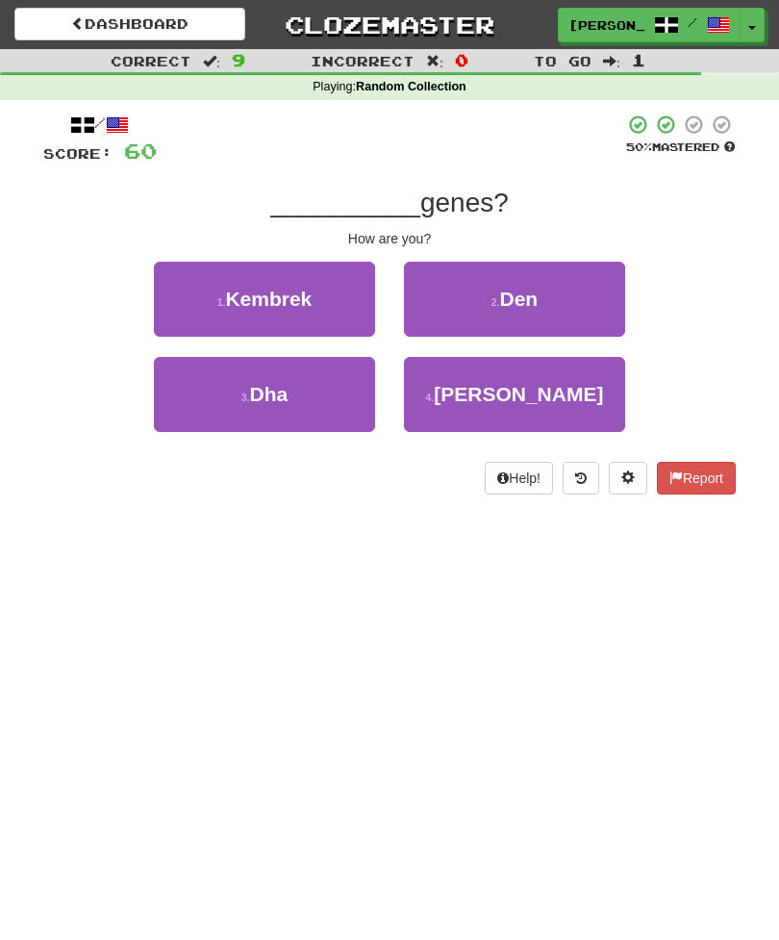
click at [510, 383] on span "Fatla" at bounding box center [518, 394] width 169 height 22
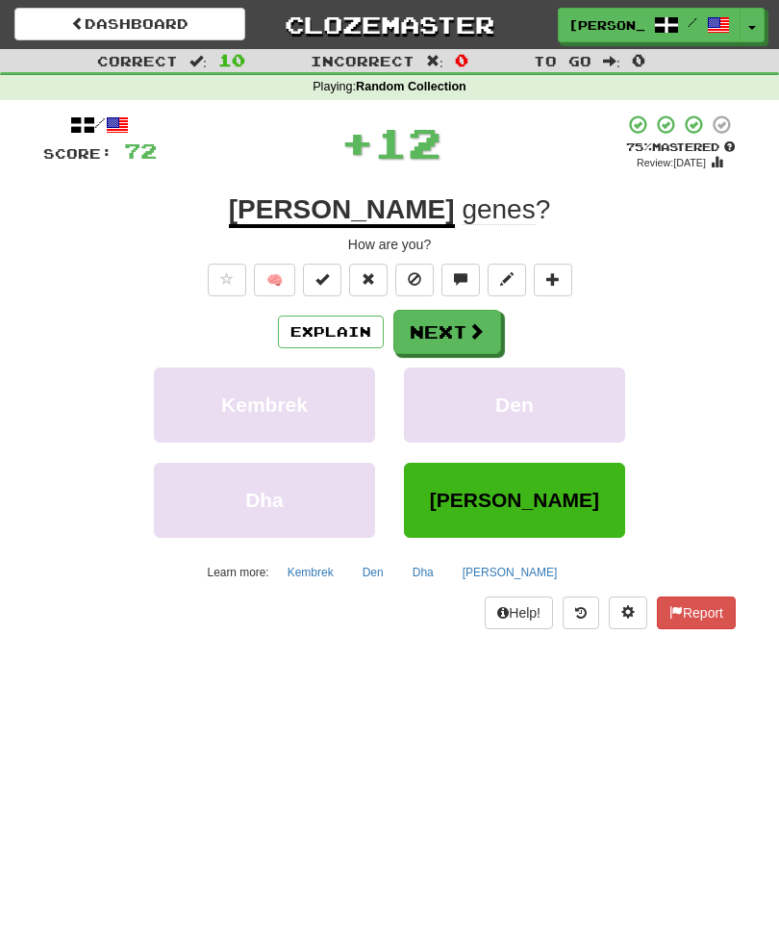
click at [462, 331] on button "Next" at bounding box center [448, 332] width 108 height 44
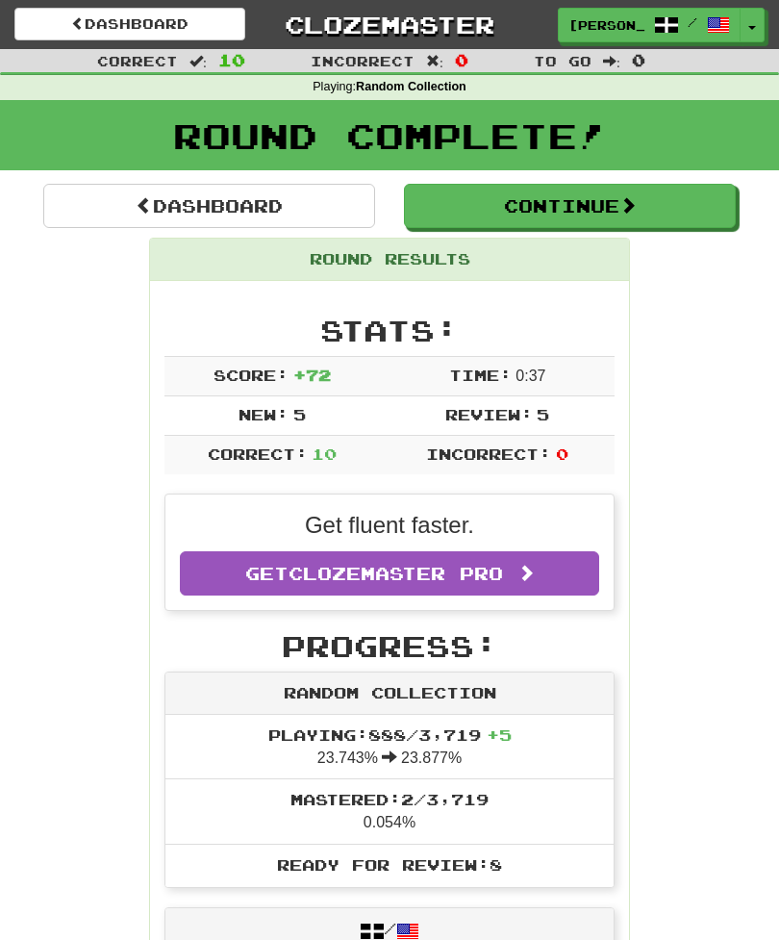
click at [572, 196] on button "Continue" at bounding box center [570, 206] width 332 height 44
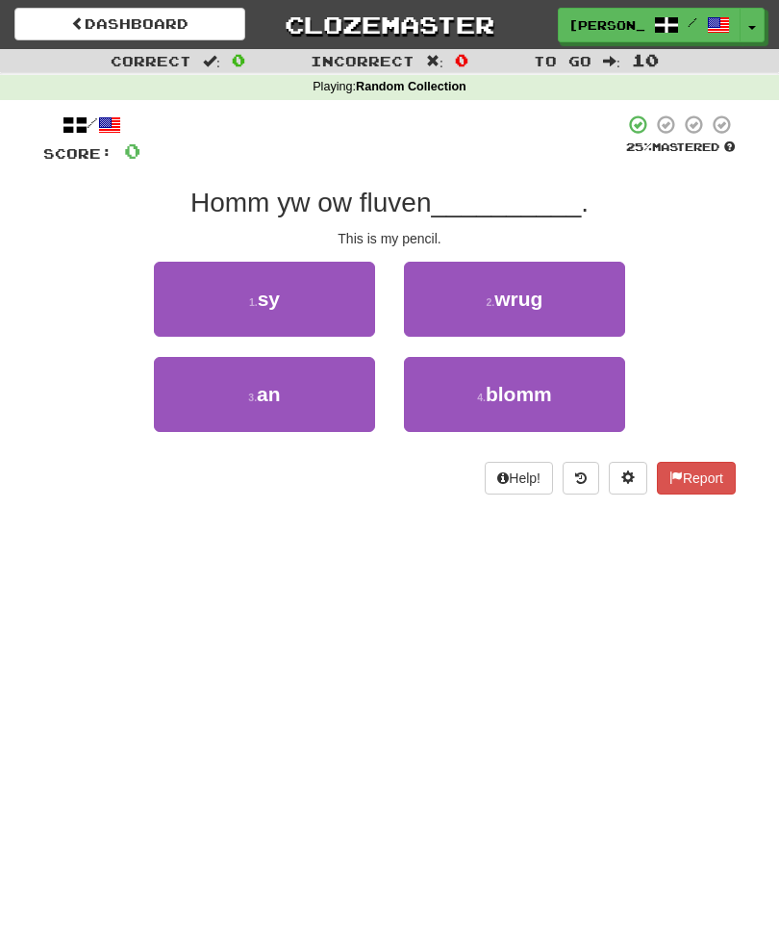
click at [279, 391] on span "an" at bounding box center [269, 394] width 24 height 22
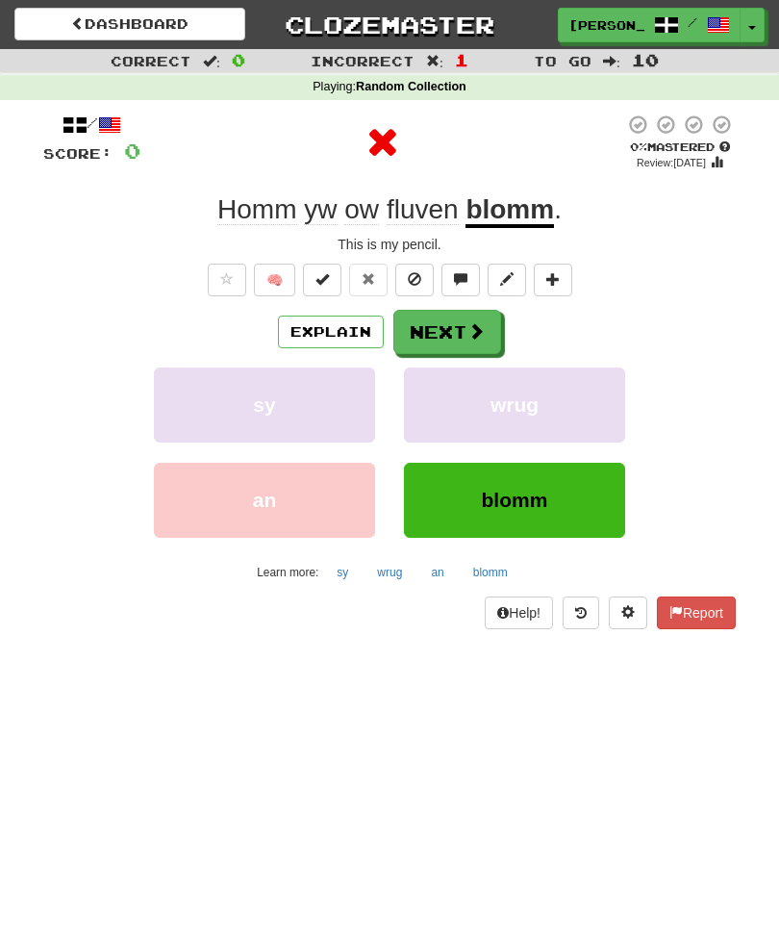
click at [450, 332] on button "Next" at bounding box center [448, 332] width 108 height 44
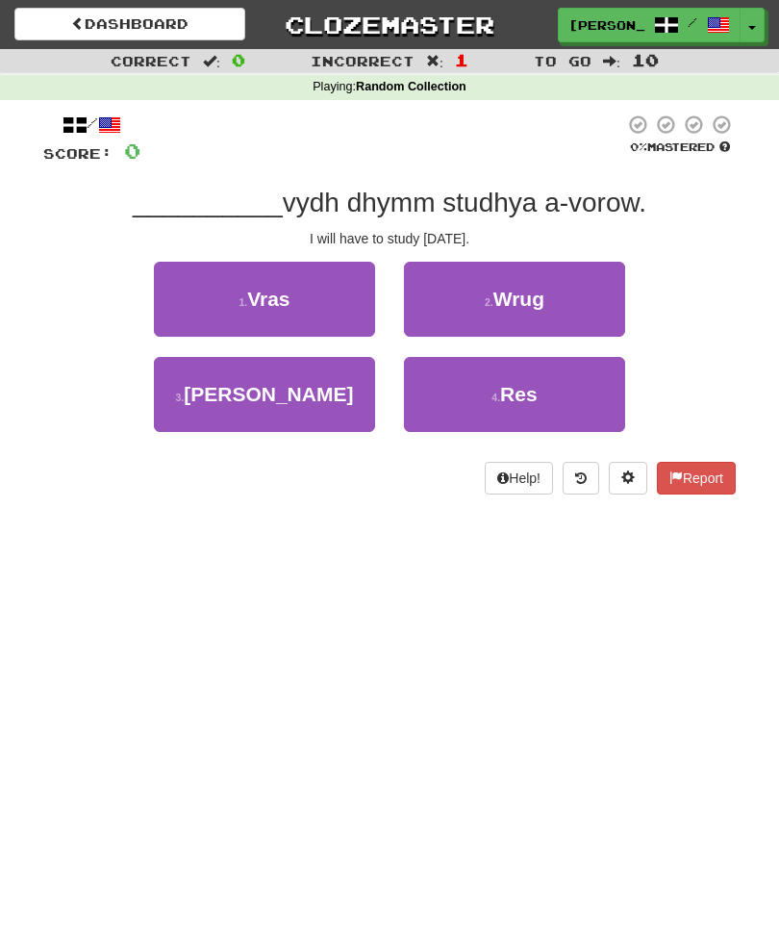
click at [541, 389] on button "4 . Res" at bounding box center [514, 394] width 221 height 75
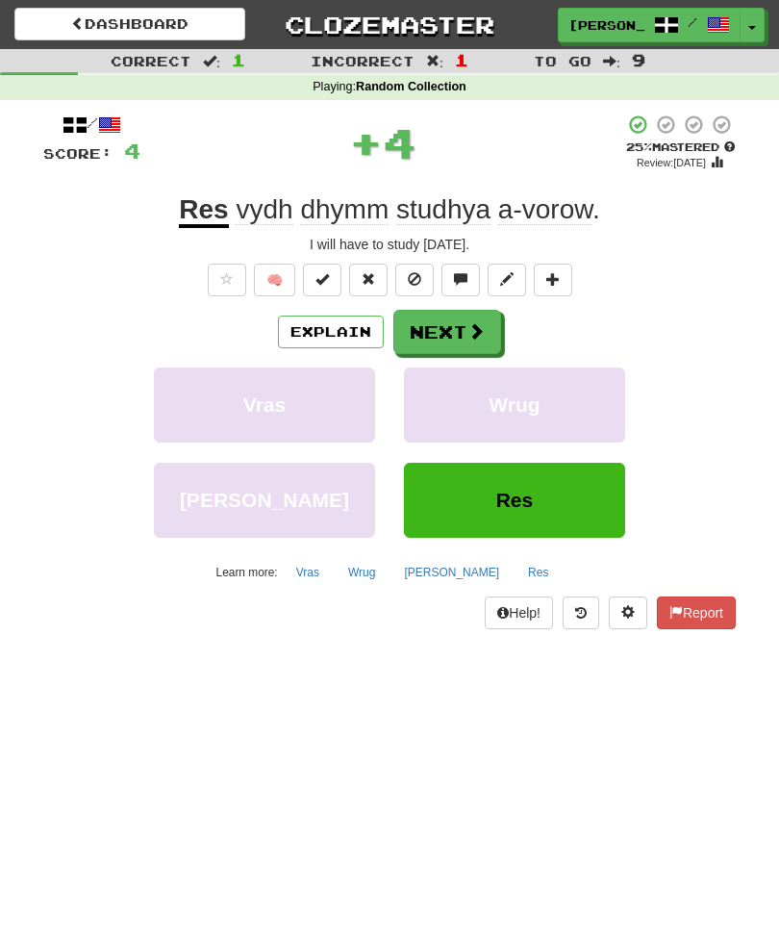
click at [465, 318] on button "Next" at bounding box center [448, 332] width 108 height 44
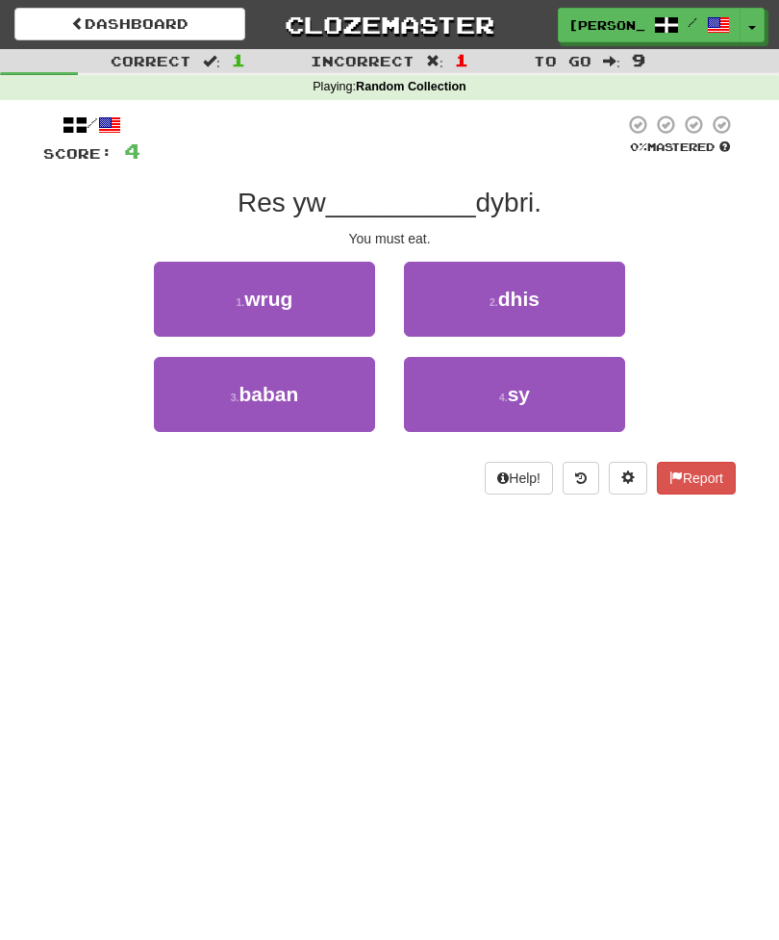
click at [535, 288] on span "dhis" at bounding box center [518, 299] width 41 height 22
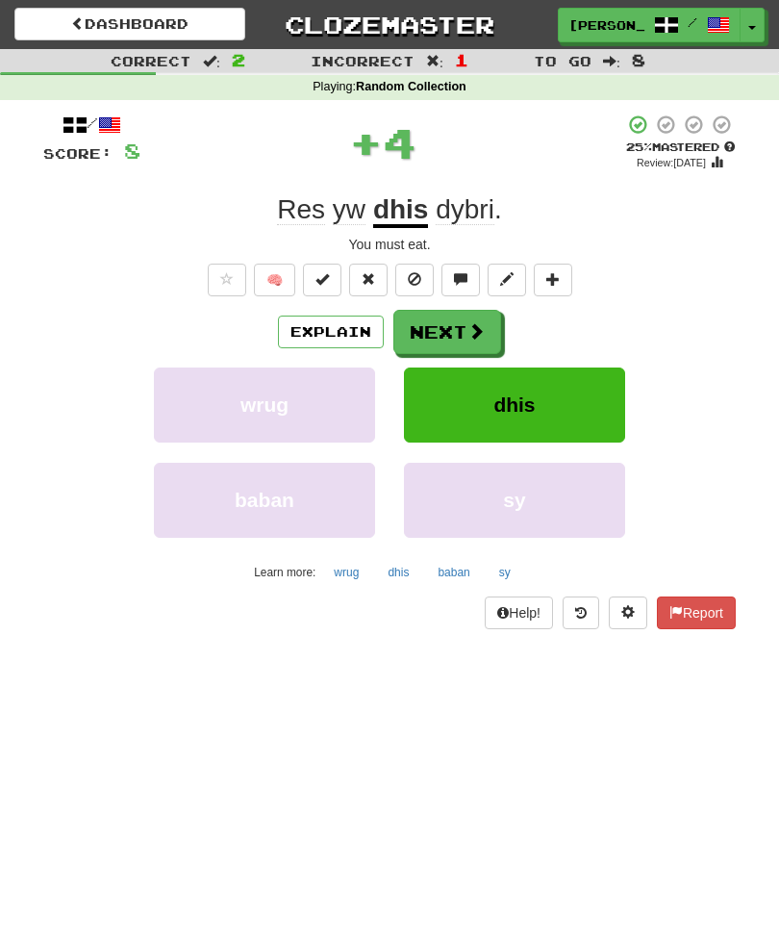
click at [470, 333] on span at bounding box center [476, 330] width 17 height 17
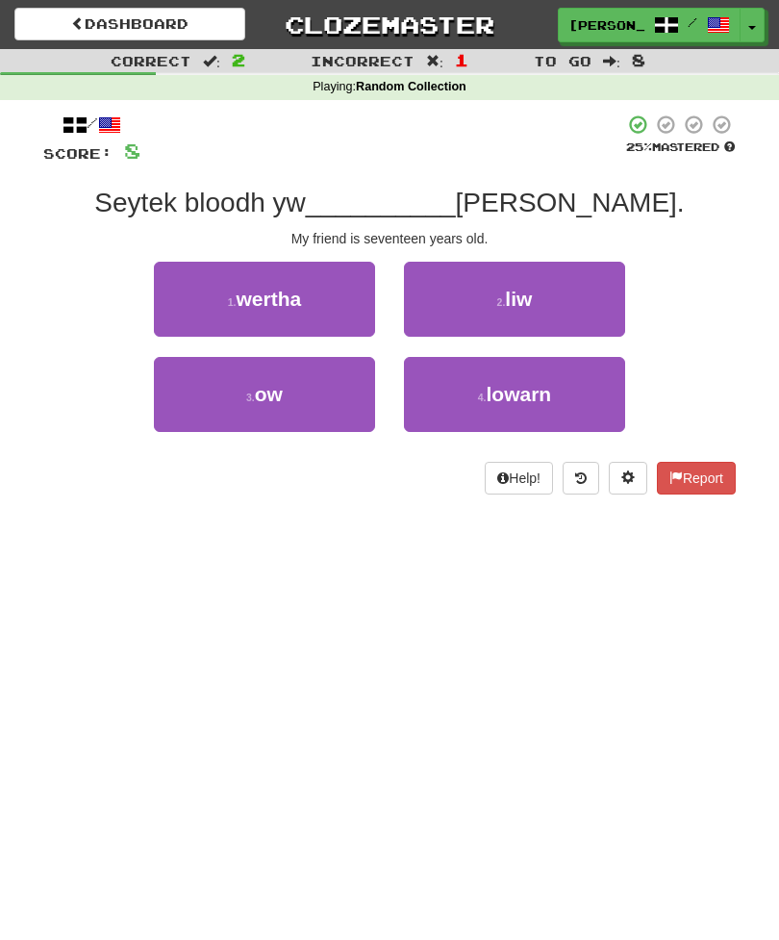
click at [328, 379] on button "3 . ow" at bounding box center [264, 394] width 221 height 75
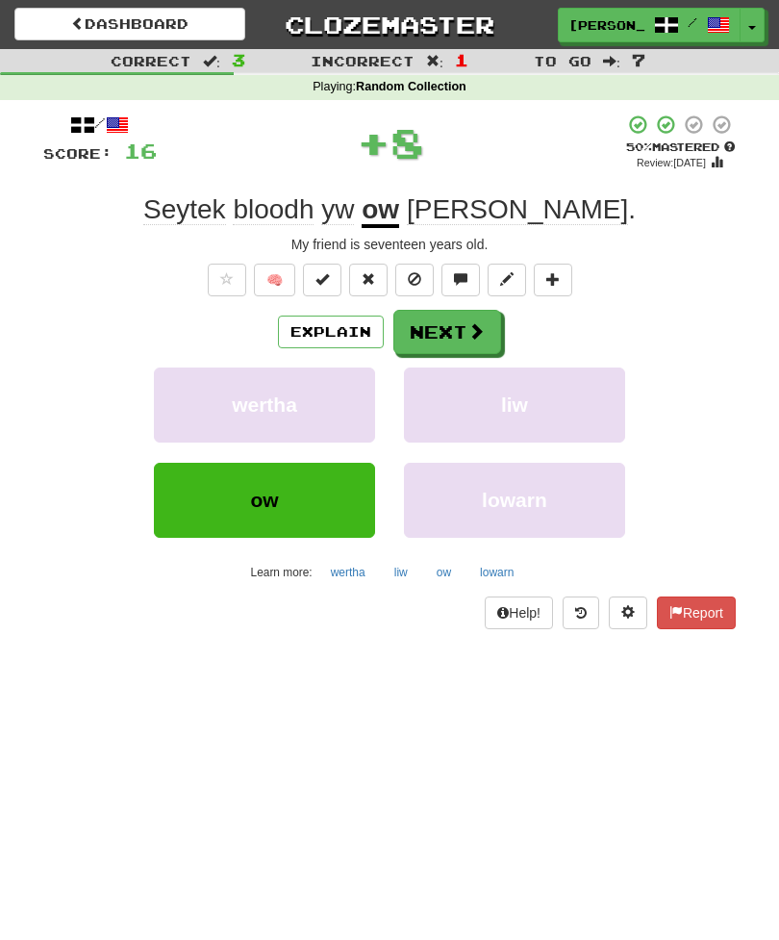
click at [456, 324] on button "Next" at bounding box center [448, 332] width 108 height 44
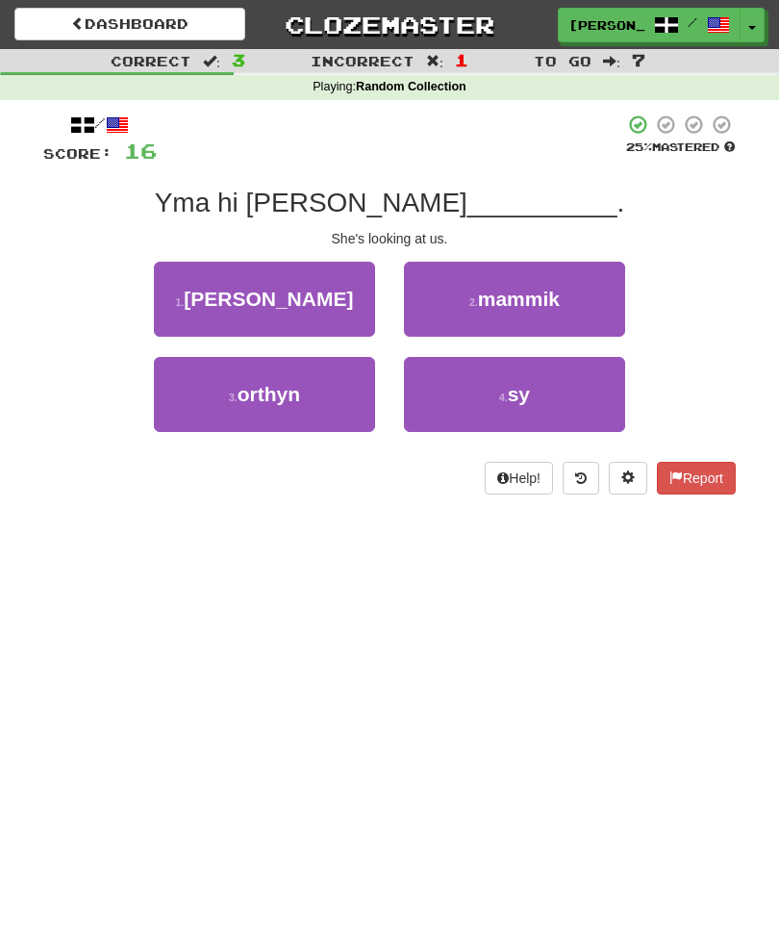
click at [296, 389] on span "orthyn" at bounding box center [269, 394] width 63 height 22
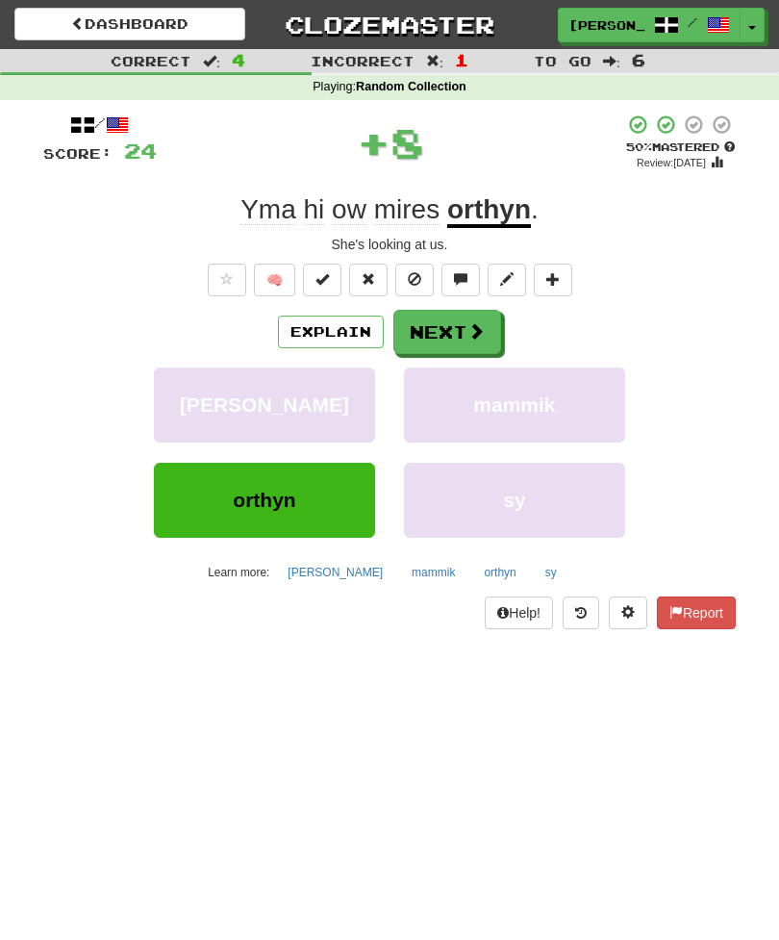
click at [493, 342] on button "Next" at bounding box center [448, 332] width 108 height 44
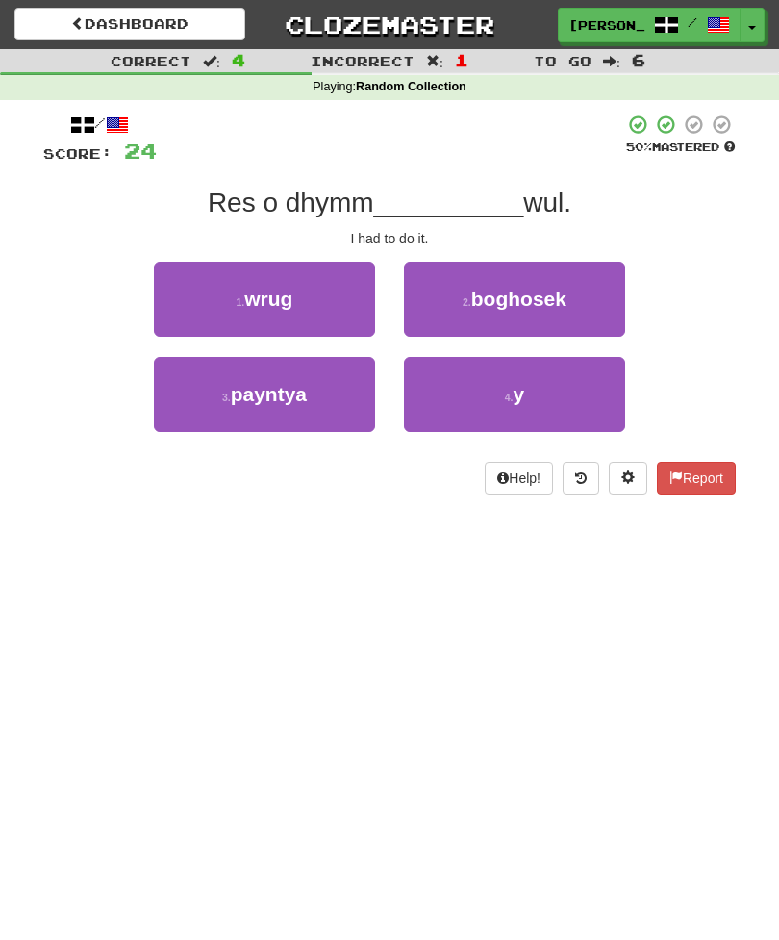
click at [540, 379] on button "4 . y" at bounding box center [514, 394] width 221 height 75
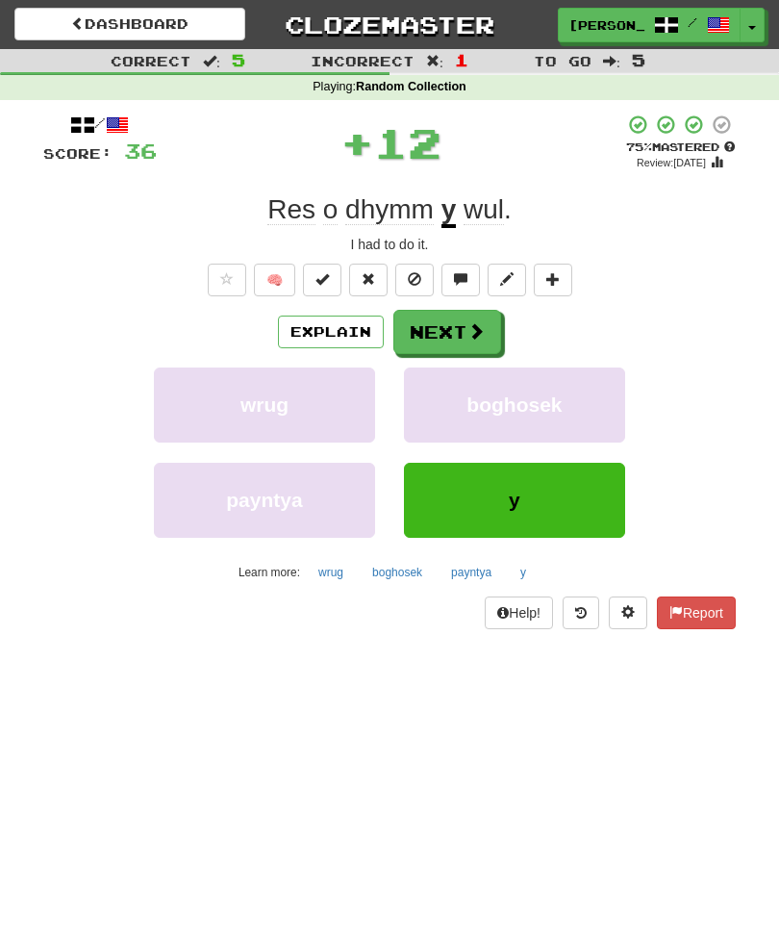
click at [470, 322] on span at bounding box center [476, 330] width 17 height 17
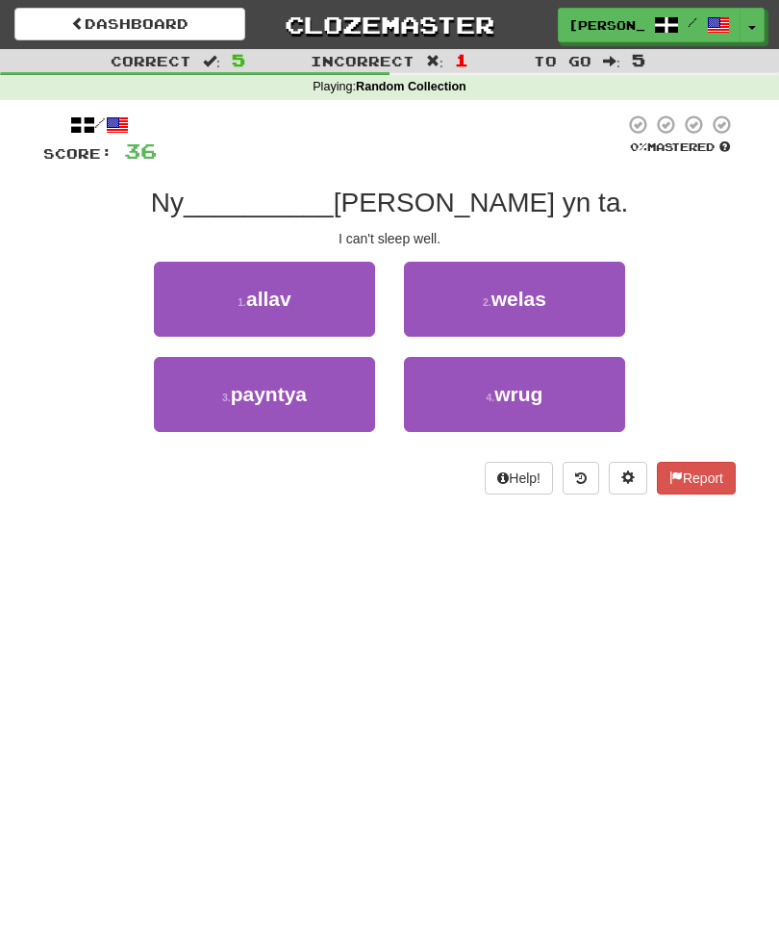
click at [321, 294] on button "1 . allav" at bounding box center [264, 299] width 221 height 75
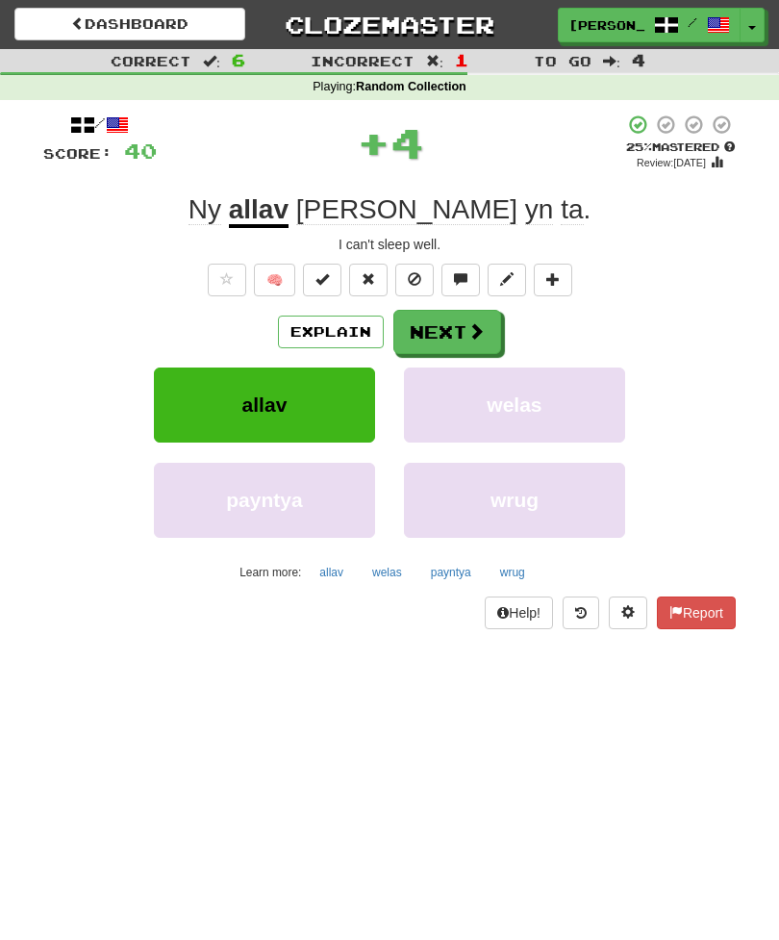
click at [452, 329] on button "Next" at bounding box center [448, 332] width 108 height 44
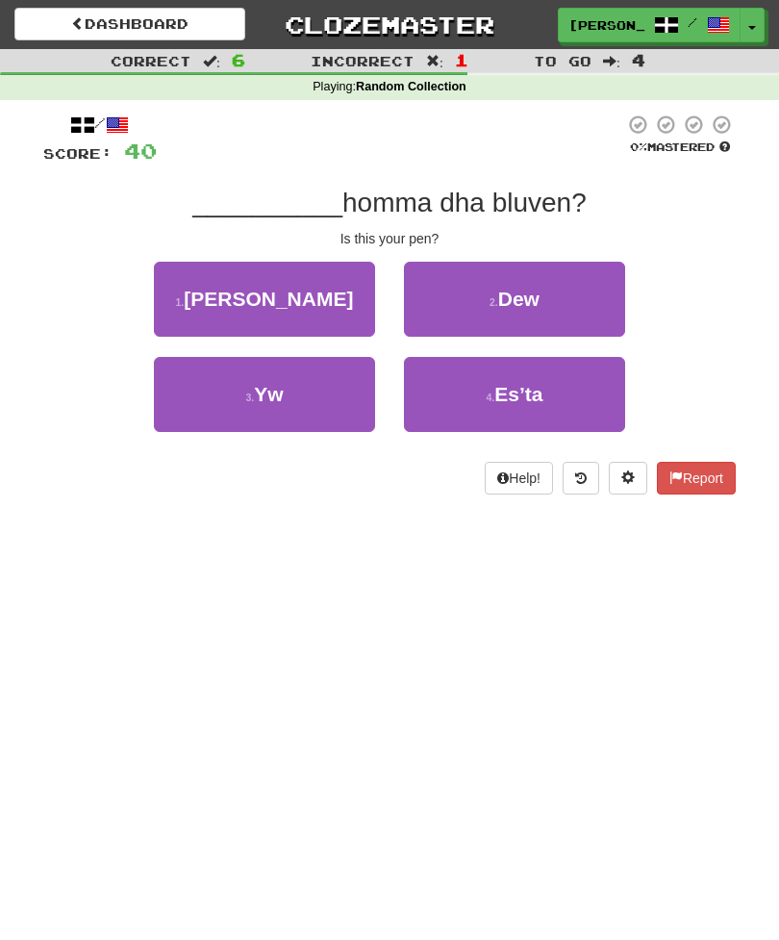
click at [290, 394] on button "3 . Yw" at bounding box center [264, 394] width 221 height 75
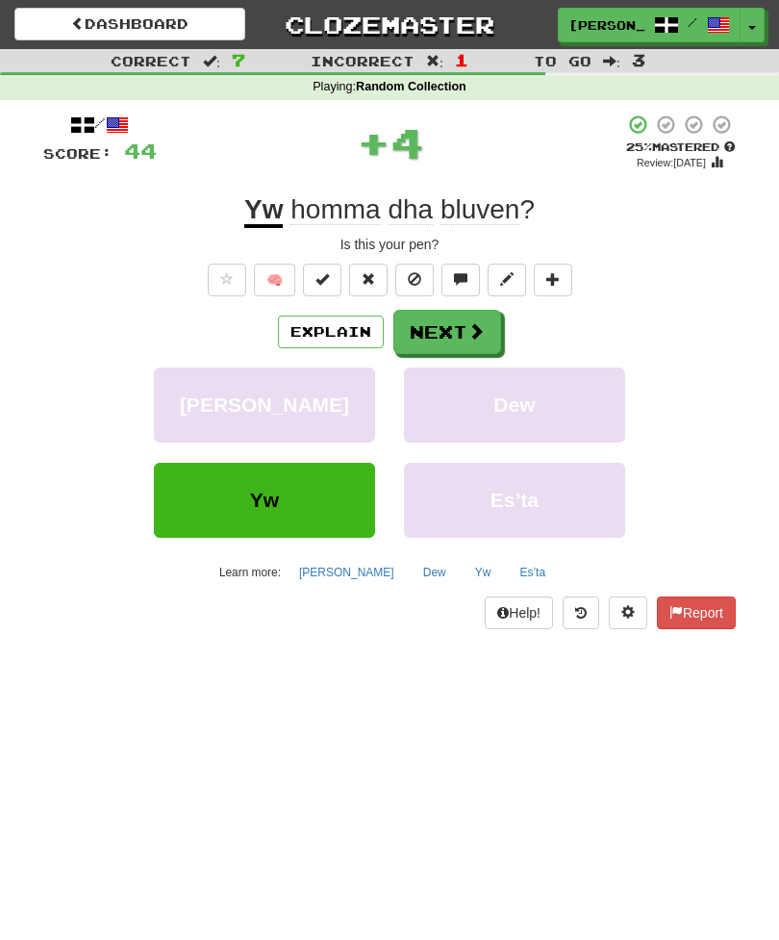
click at [454, 333] on button "Next" at bounding box center [448, 332] width 108 height 44
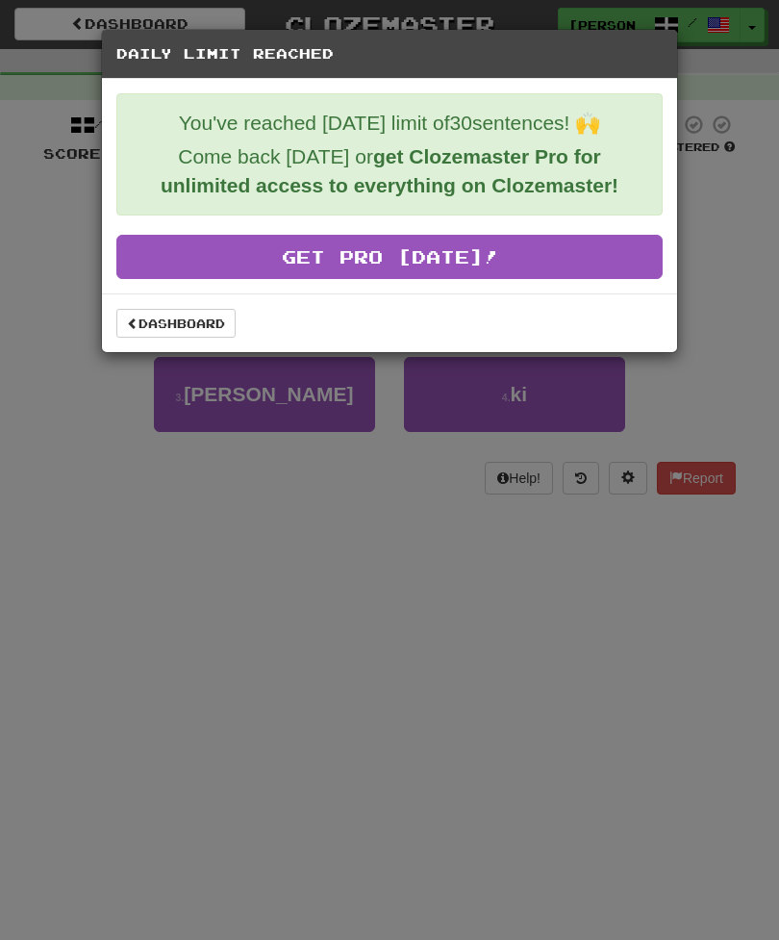
click at [186, 330] on link "Dashboard" at bounding box center [175, 323] width 119 height 29
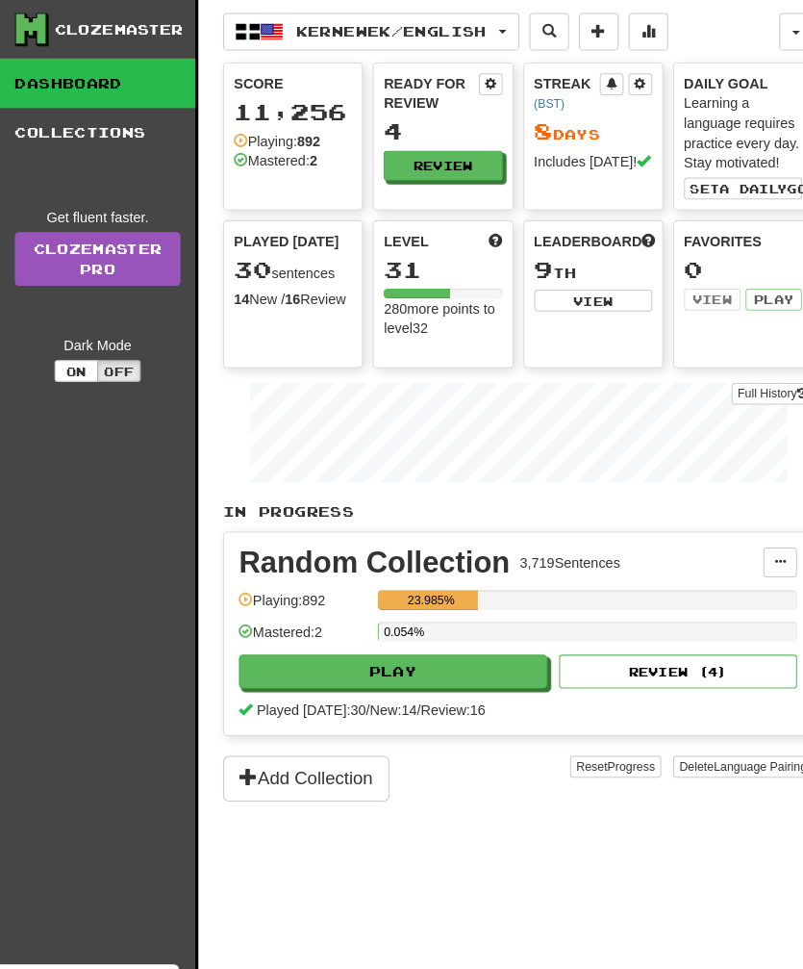
scroll to position [3, 0]
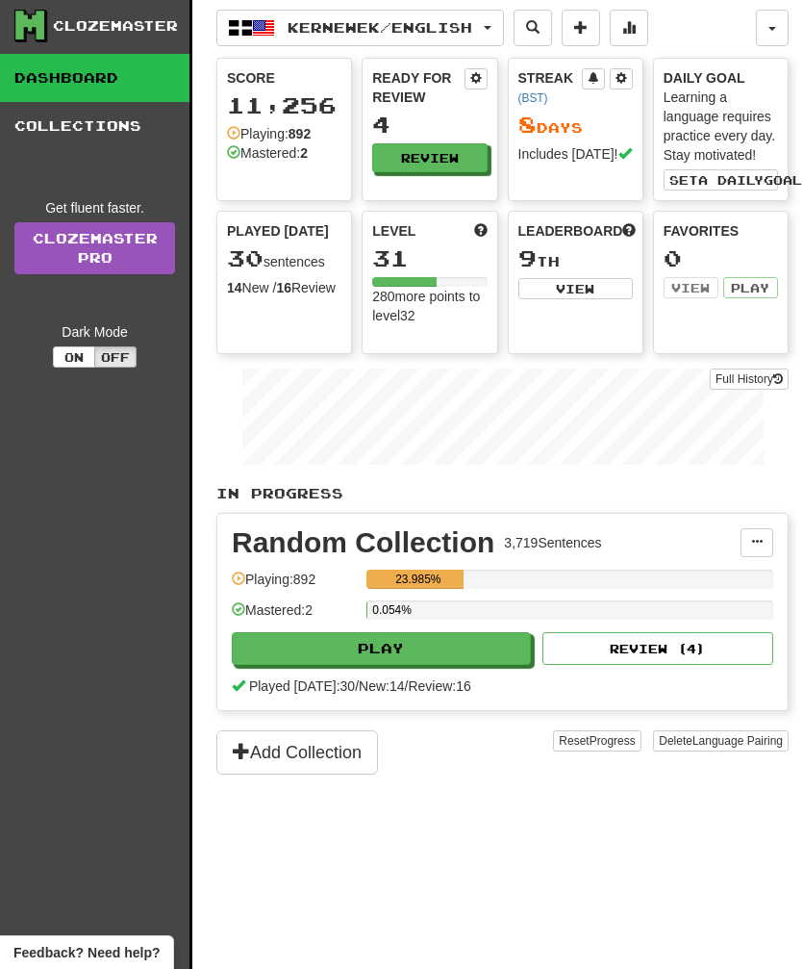
click at [582, 295] on button "View" at bounding box center [576, 288] width 114 height 21
select select "**********"
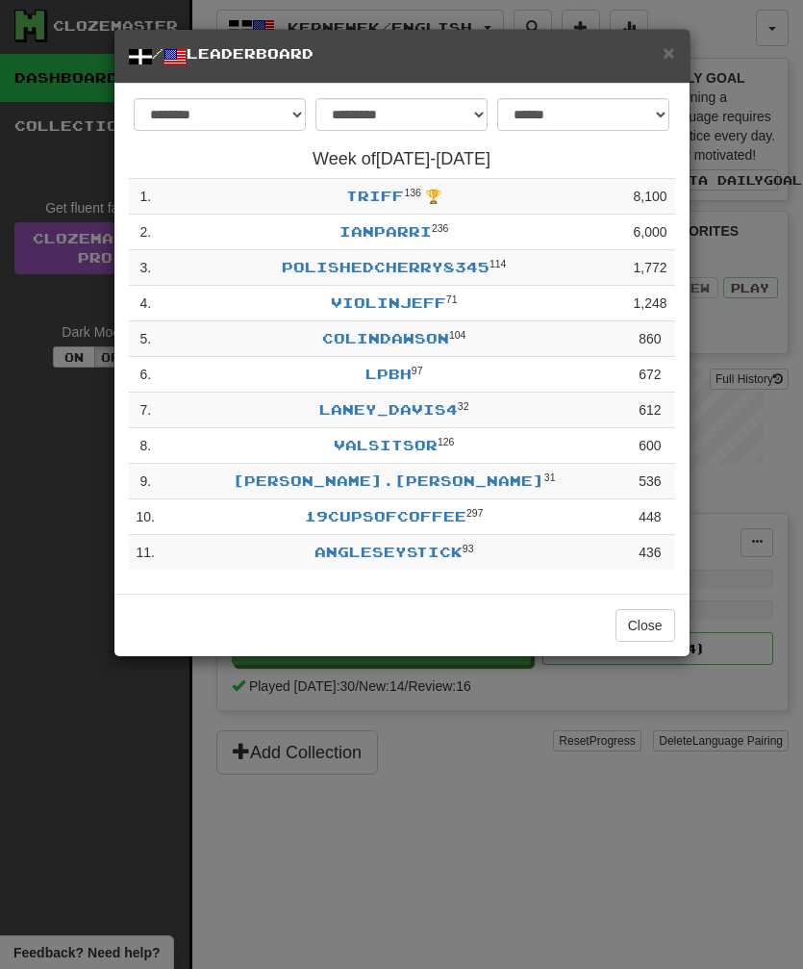
click at [665, 60] on span "×" at bounding box center [669, 52] width 12 height 22
